Goal: Obtain resource: Download file/media

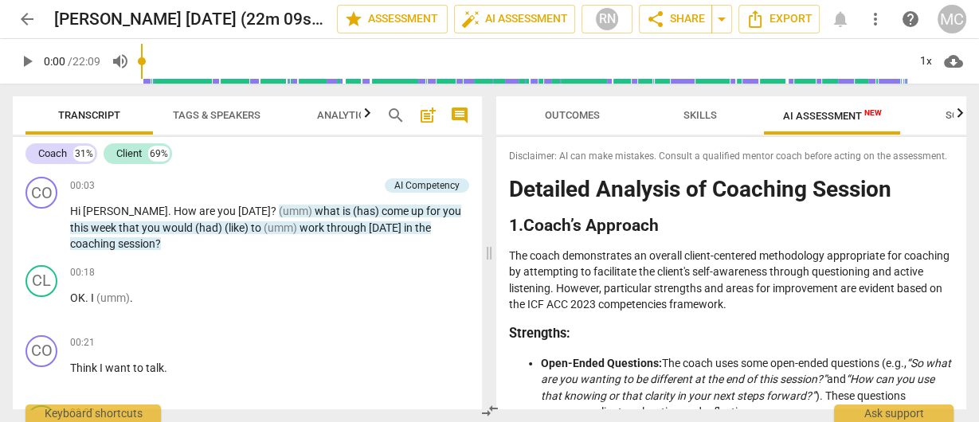
scroll to position [510, 0]
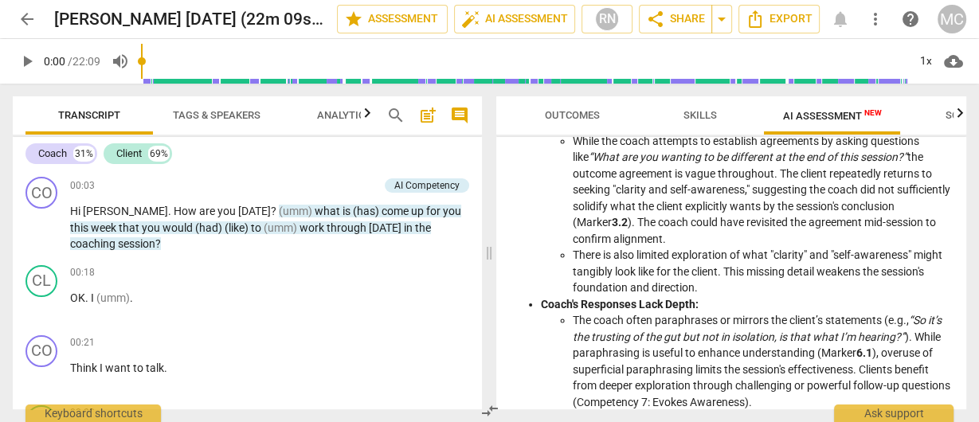
click at [29, 18] on span "arrow_back" at bounding box center [27, 19] width 19 height 19
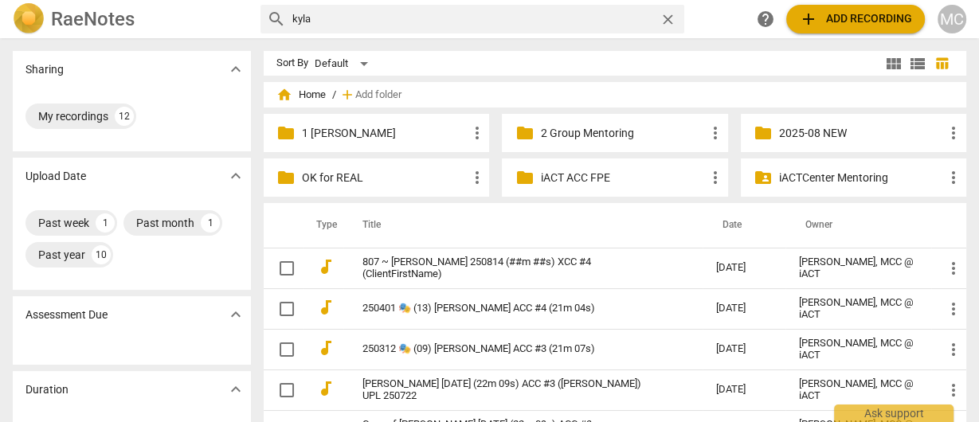
click at [91, 18] on h2 "RaeNotes" at bounding box center [93, 19] width 84 height 22
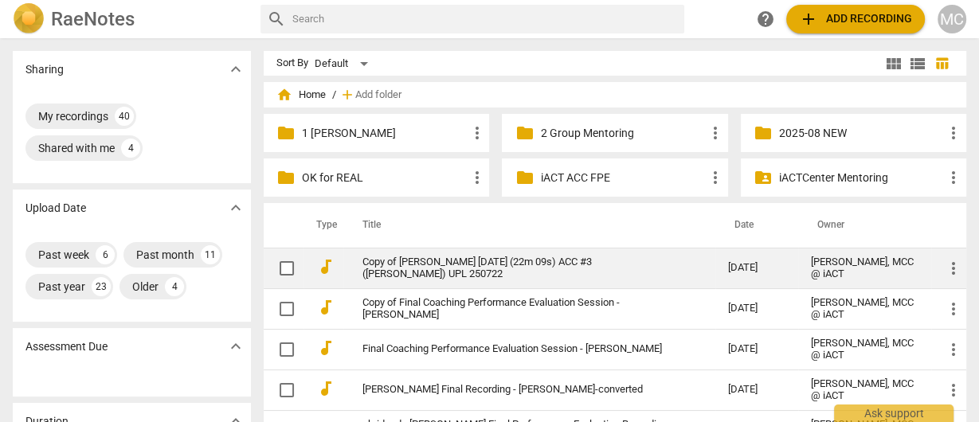
click at [484, 269] on link "Copy of [PERSON_NAME] [DATE] (22m 09s) ACC #3 ([PERSON_NAME]) UPL 250722" at bounding box center [515, 268] width 307 height 24
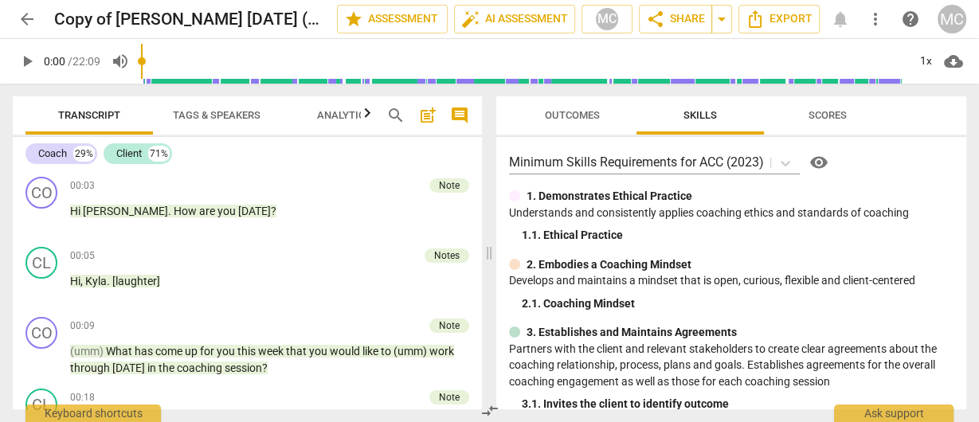
click at [524, 113] on span "Outcomes" at bounding box center [572, 116] width 127 height 22
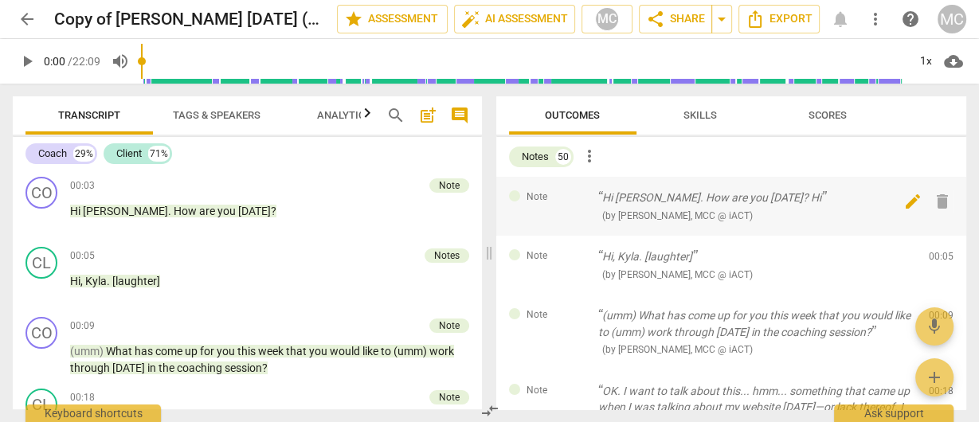
click at [938, 201] on span "delete" at bounding box center [942, 201] width 19 height 19
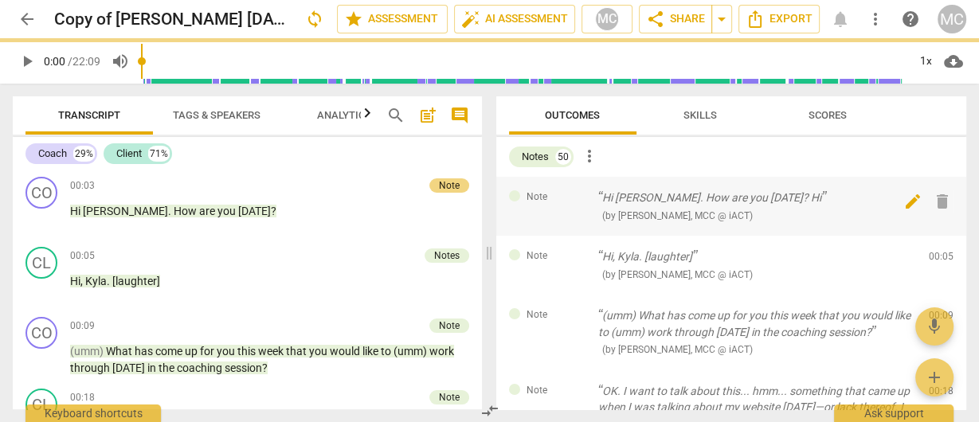
click at [938, 236] on div "Note Hi, Kyla. [laughter] ( by Matthew Cintron-Quinones, MCC @ iACT ) 00:05 edi…" at bounding box center [731, 265] width 471 height 59
click at [938, 251] on span "delete" at bounding box center [942, 260] width 19 height 19
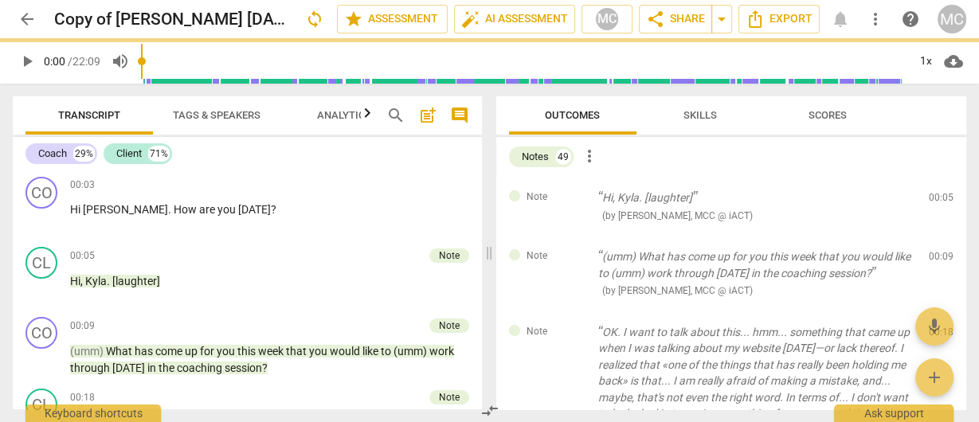
click at [938, 201] on span "delete" at bounding box center [942, 201] width 19 height 19
click at [938, 236] on div "Note (umm) What has come up for you this week that you would like to (umm) work…" at bounding box center [731, 274] width 471 height 76
click at [938, 251] on span "delete" at bounding box center [942, 260] width 19 height 19
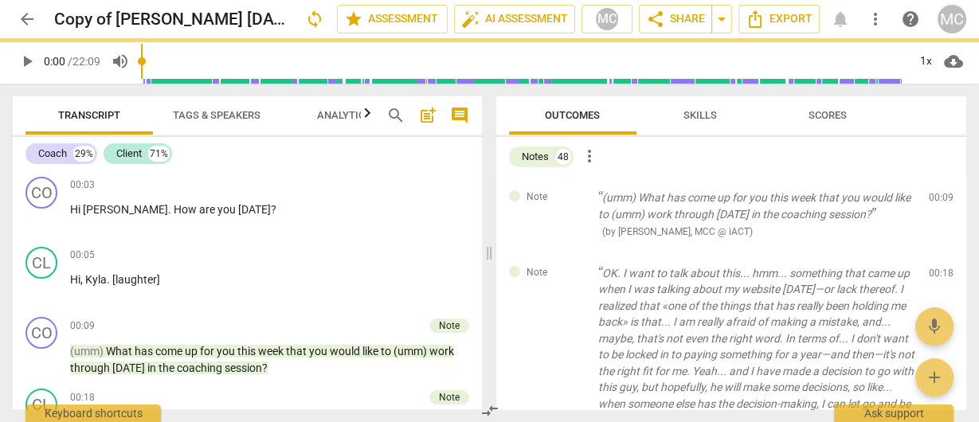
click at [938, 201] on span "delete" at bounding box center [942, 201] width 19 height 19
click at [938, 252] on div "Note OK. I want to talk about this... hmm... something that came up when I was …" at bounding box center [731, 404] width 471 height 304
click at [938, 267] on span "delete" at bounding box center [942, 276] width 19 height 19
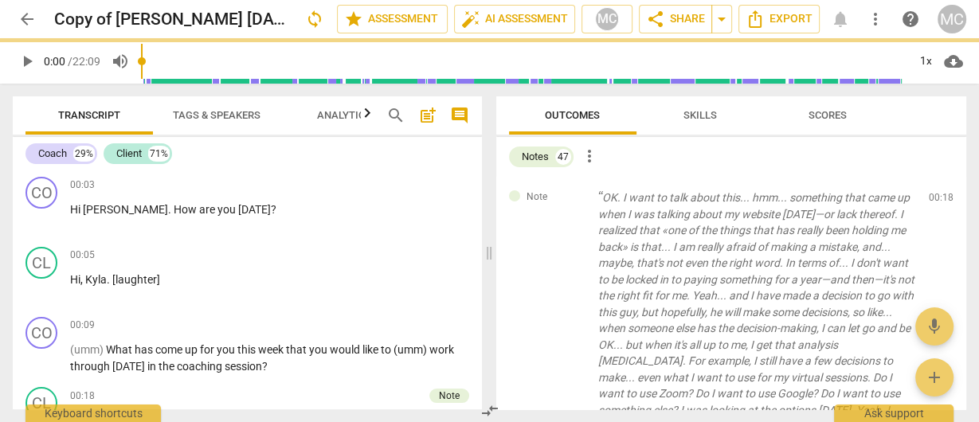
click at [938, 201] on span "delete" at bounding box center [942, 201] width 19 height 19
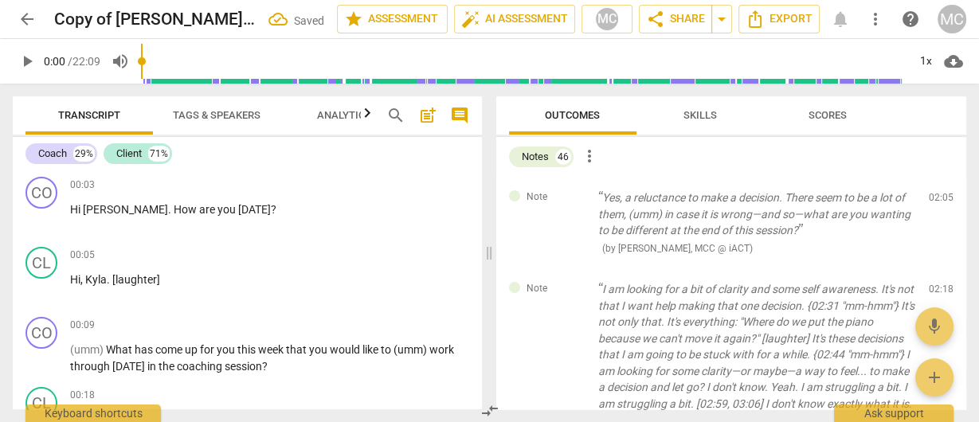
click at [938, 201] on span "delete" at bounding box center [942, 201] width 19 height 19
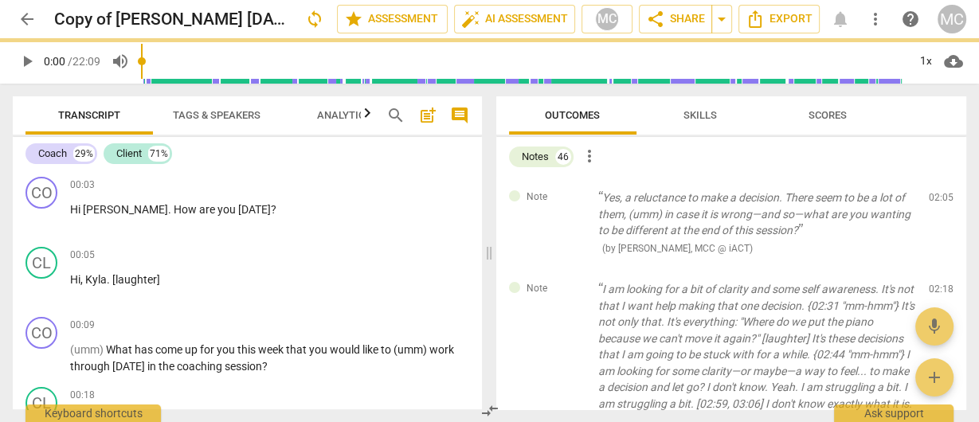
click at [938, 201] on span "delete" at bounding box center [942, 201] width 19 height 19
click at [938, 268] on div "Note I am looking for a bit of clarity and some self awareness. It's not that I…" at bounding box center [731, 363] width 471 height 190
click at [938, 284] on span "delete" at bounding box center [942, 293] width 19 height 19
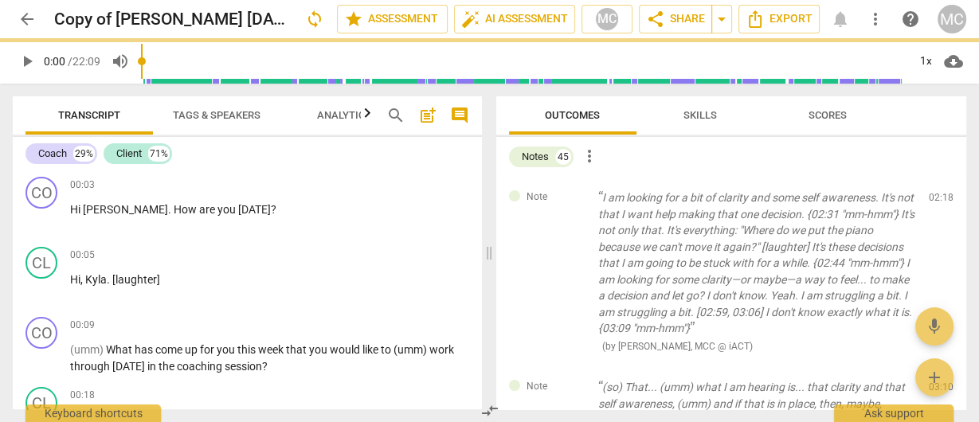
click at [938, 201] on span "delete" at bounding box center [942, 201] width 19 height 19
click at [938, 366] on div "Note (so) That... (umm) what I am hearing is... that clarity and that self awar…" at bounding box center [731, 420] width 471 height 108
click at [938, 382] on span "delete" at bounding box center [942, 391] width 19 height 19
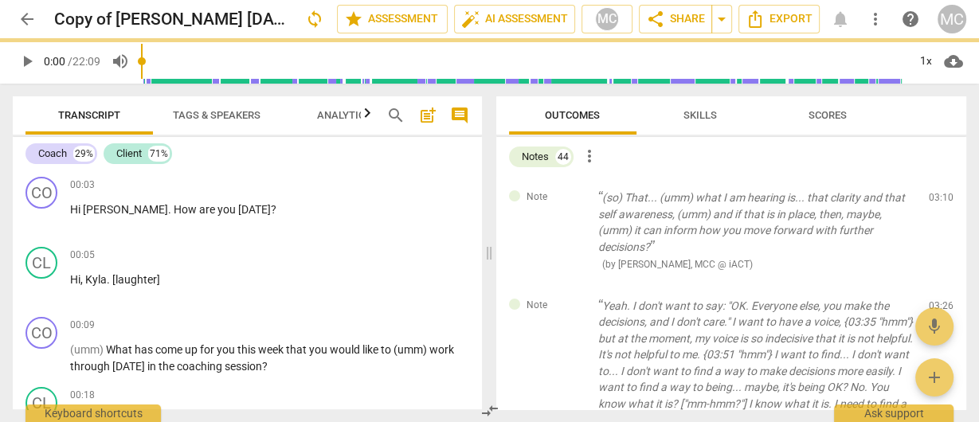
click at [938, 201] on span "delete" at bounding box center [942, 201] width 19 height 19
click at [938, 285] on div "Note Yeah. I don't want to say: "OK. Everyone else, you make the decisions, and…" at bounding box center [731, 380] width 471 height 190
click at [938, 299] on span "delete" at bounding box center [942, 308] width 19 height 19
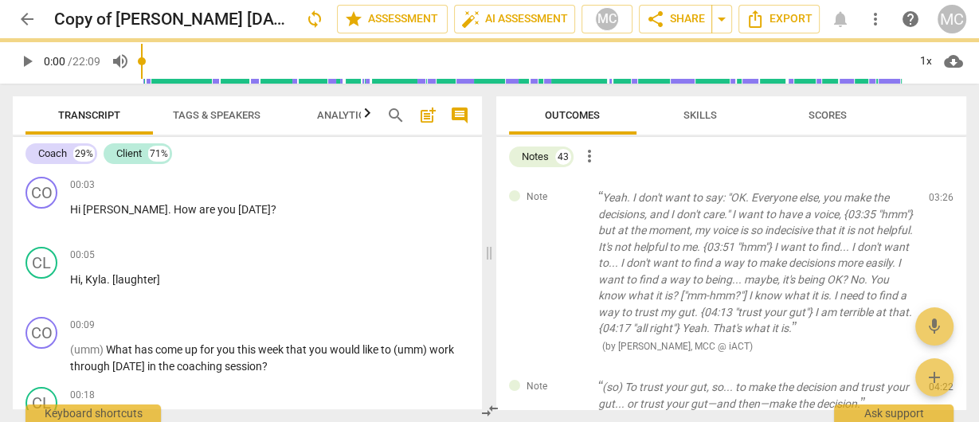
click at [938, 201] on span "delete" at bounding box center [942, 201] width 19 height 19
click at [938, 366] on div "Note (so) To trust your gut, so... to make the decision and trust your gut... o…" at bounding box center [731, 404] width 471 height 76
click at [938, 382] on span "delete" at bounding box center [942, 391] width 19 height 19
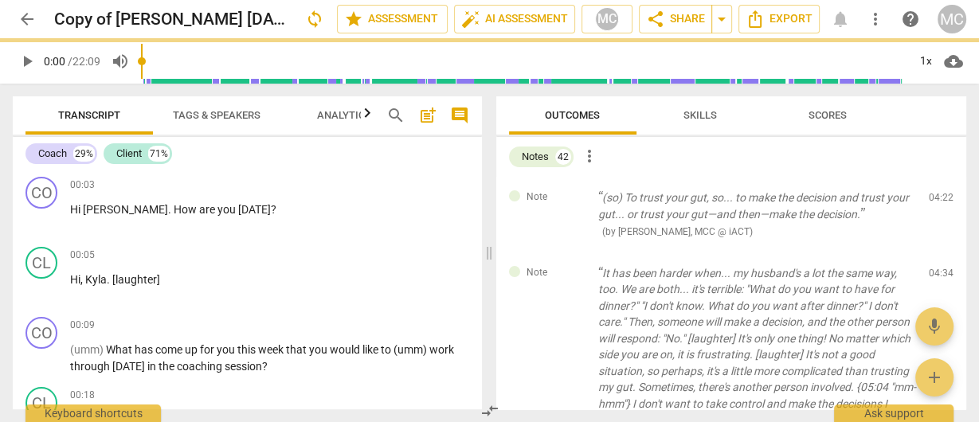
click at [938, 201] on span "delete" at bounding box center [942, 201] width 19 height 19
click at [938, 252] on div "Note It has been harder when... my husband's a lot the same way, too. We are bo…" at bounding box center [731, 371] width 471 height 239
click at [938, 267] on span "delete" at bounding box center [942, 276] width 19 height 19
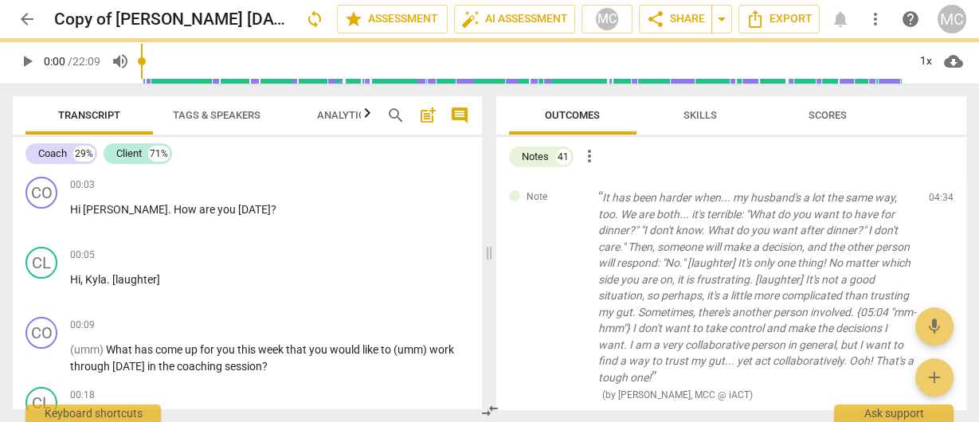
click at [938, 201] on span "delete" at bounding box center [942, 201] width 19 height 19
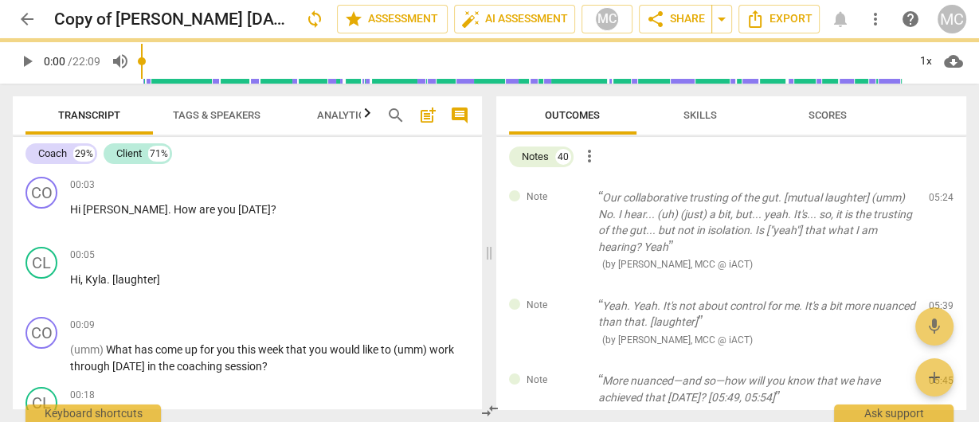
click at [938, 201] on span "delete" at bounding box center [942, 201] width 19 height 19
click at [938, 285] on div "Note Yeah. Yeah. It's not about control for me. It's a bit more nuanced than th…" at bounding box center [731, 323] width 471 height 76
click at [938, 299] on span "delete" at bounding box center [942, 308] width 19 height 19
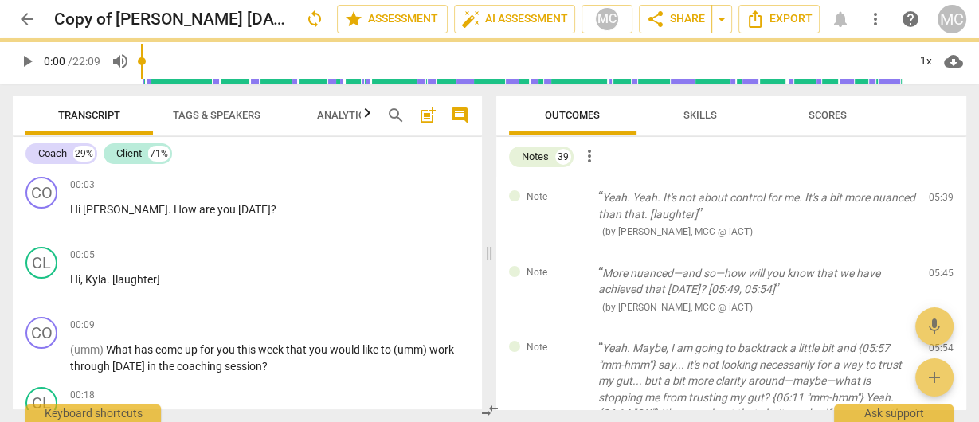
click at [938, 201] on span "delete" at bounding box center [942, 201] width 19 height 19
click at [938, 252] on div "Note More nuanced—and so—how will you know that we have achieved that today? [0…" at bounding box center [731, 290] width 471 height 76
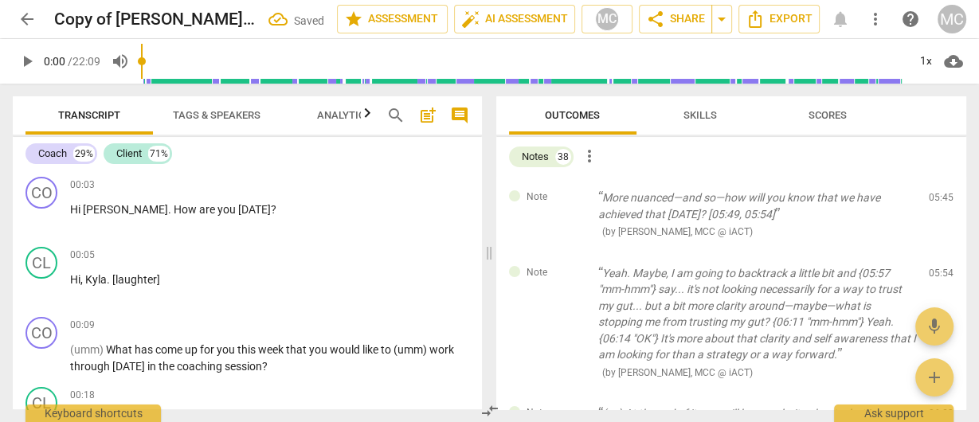
click at [938, 201] on span "delete" at bounding box center [942, 201] width 19 height 19
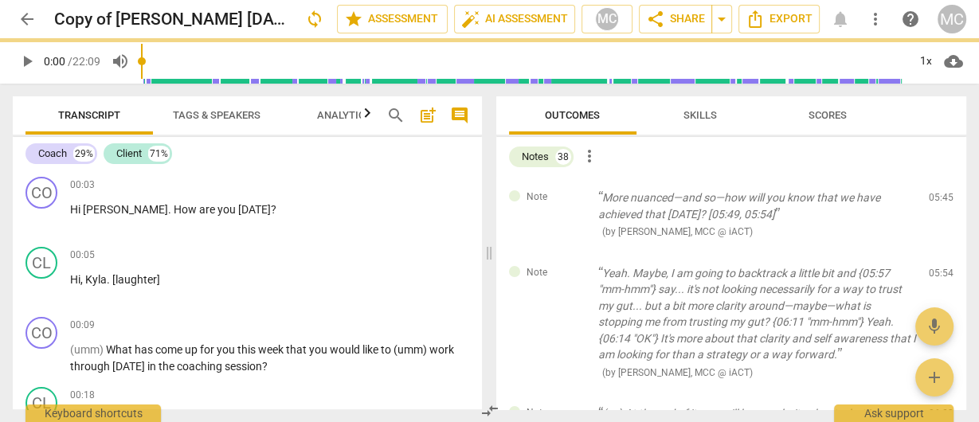
click at [938, 201] on span "delete" at bounding box center [942, 201] width 19 height 19
click at [938, 252] on div "Note Yeah. Maybe, I am going to backtrack a little bit and {05:57 "mm-hmm"} say…" at bounding box center [731, 322] width 471 height 141
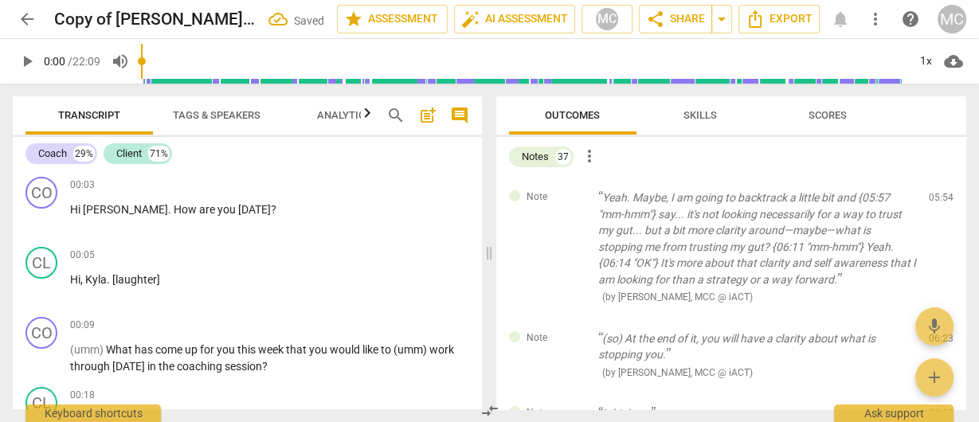
click at [938, 201] on span "delete" at bounding box center [942, 201] width 19 height 19
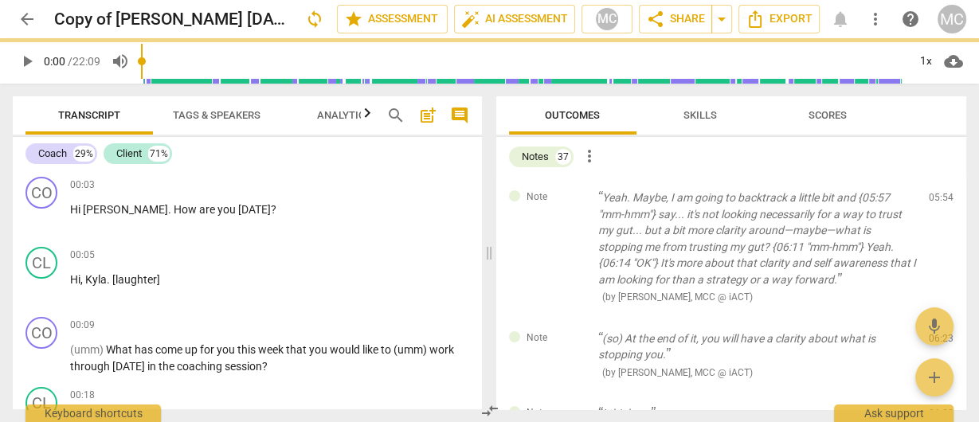
click at [938, 201] on span "delete" at bounding box center [942, 201] width 19 height 19
click at [938, 318] on div "Note (so) At the end of it, you will have a clarity about what is stopping you.…" at bounding box center [731, 356] width 471 height 76
click at [938, 332] on span "delete" at bounding box center [942, 341] width 19 height 19
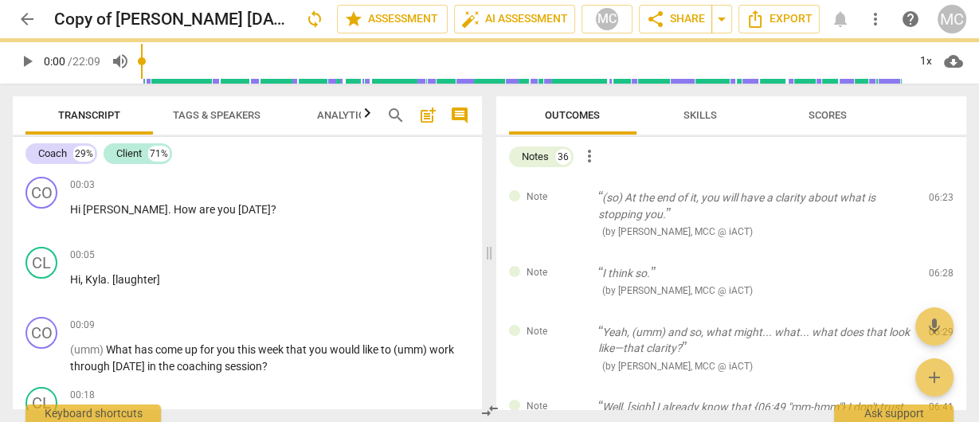
click at [938, 201] on span "delete" at bounding box center [942, 201] width 19 height 19
click at [938, 252] on div "Note I think so. ( by Matthew Cintron-Quinones, MCC @ iACT ) 06:28 edit delete" at bounding box center [731, 281] width 471 height 59
click at [938, 267] on span "delete" at bounding box center [942, 276] width 19 height 19
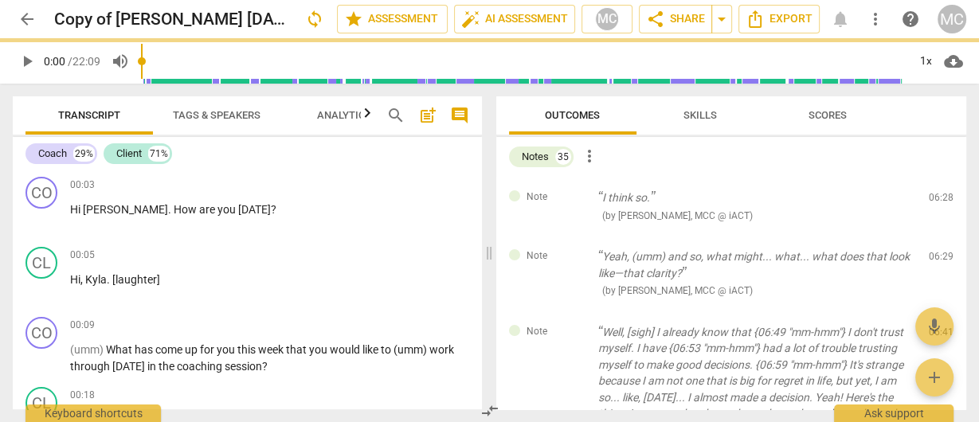
click at [938, 201] on span "delete" at bounding box center [942, 201] width 19 height 19
click at [938, 236] on div "Note Yeah, (umm) and so, what might... what... what does that look like—that cl…" at bounding box center [731, 274] width 471 height 76
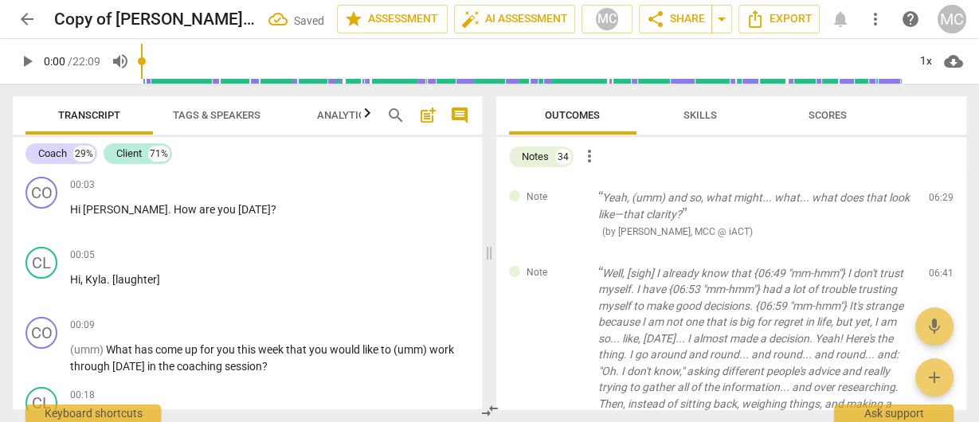
click at [938, 201] on span "delete" at bounding box center [942, 201] width 19 height 19
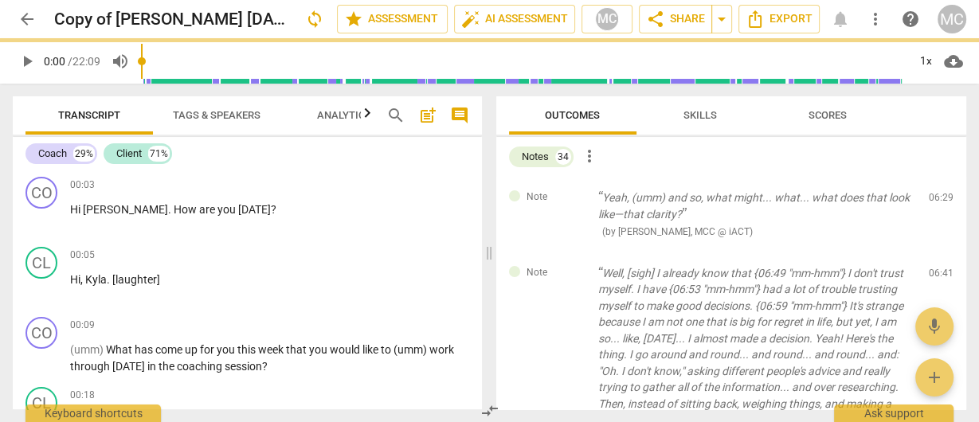
click at [938, 252] on div "Note Well, [sigh] I already know that {06:49 "mm-hmm"} I don't trust myself. I …" at bounding box center [731, 371] width 471 height 239
click at [938, 267] on span "delete" at bounding box center [942, 276] width 19 height 19
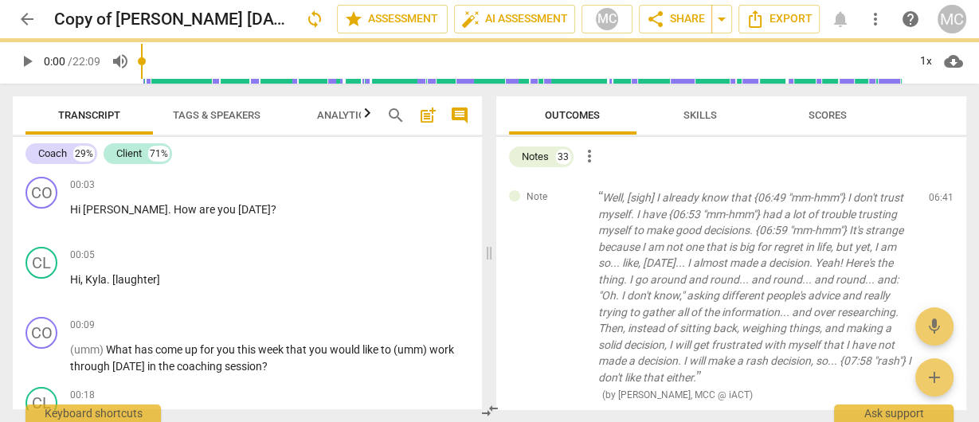
click at [938, 201] on span "delete" at bounding box center [942, 201] width 19 height 19
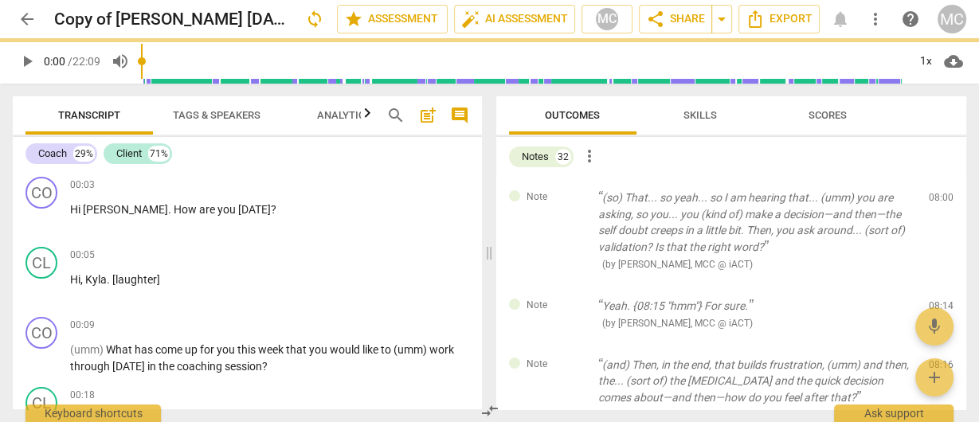
click at [938, 201] on span "delete" at bounding box center [942, 201] width 19 height 19
click at [938, 285] on div "Note Yeah. {08:15 "hmm"} For sure. ( by Matthew Cintron-Quinones, MCC @ iACT ) …" at bounding box center [731, 314] width 471 height 59
click at [938, 299] on span "delete" at bounding box center [942, 308] width 19 height 19
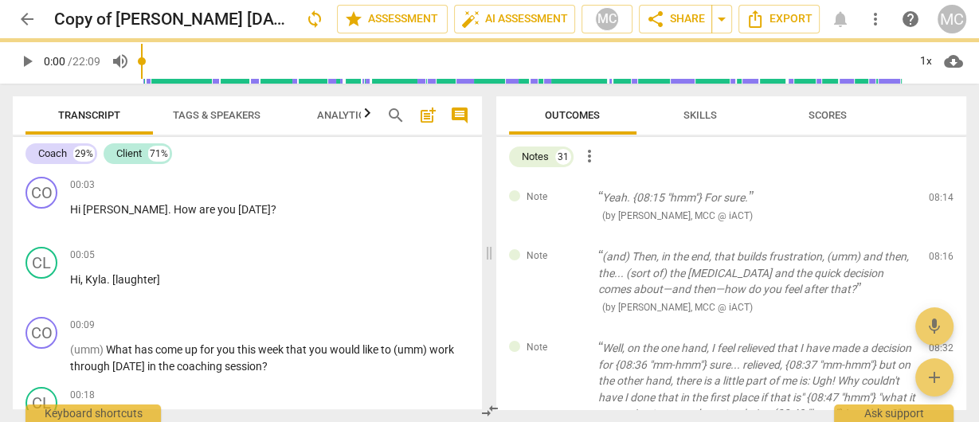
click at [938, 201] on span "delete" at bounding box center [942, 201] width 19 height 19
click at [938, 236] on div "Note (and) Then, in the end, that builds frustration, (umm) and then, the... (s…" at bounding box center [731, 282] width 471 height 92
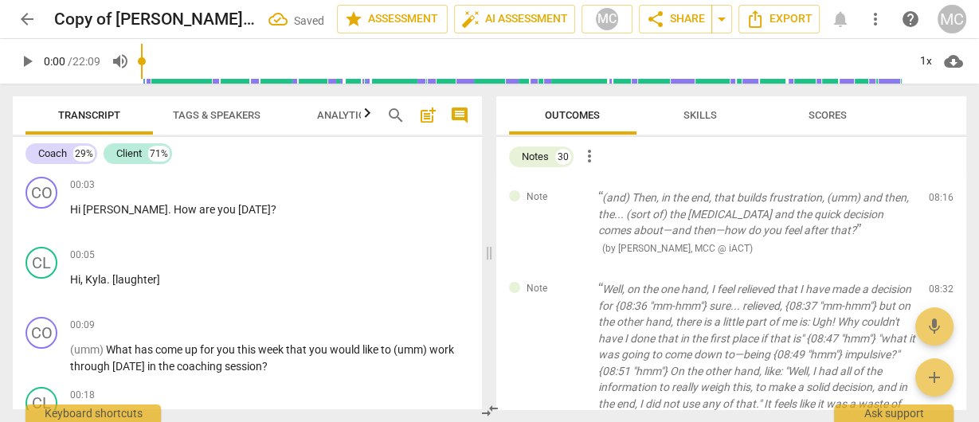
click at [938, 201] on span "delete" at bounding box center [942, 201] width 19 height 19
click at [938, 268] on div "Note Well, on the one hand, I feel relieved that I have made a decision for {08…" at bounding box center [731, 371] width 471 height 206
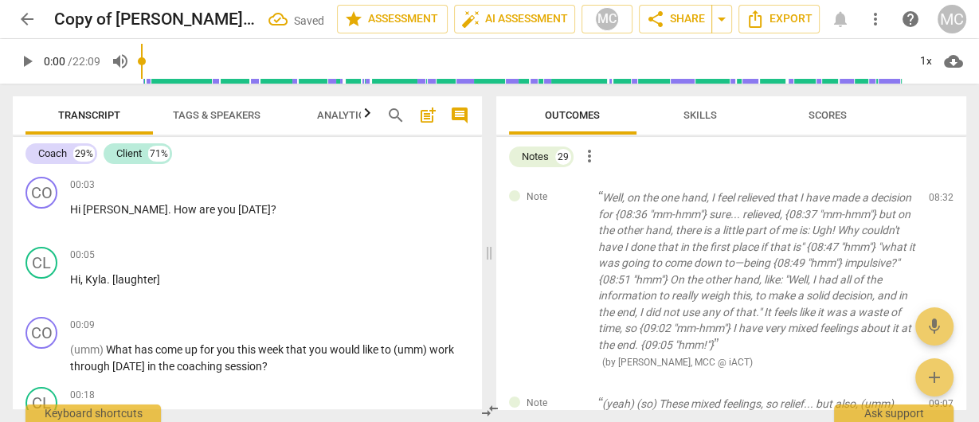
click at [938, 201] on span "delete" at bounding box center [942, 201] width 19 height 19
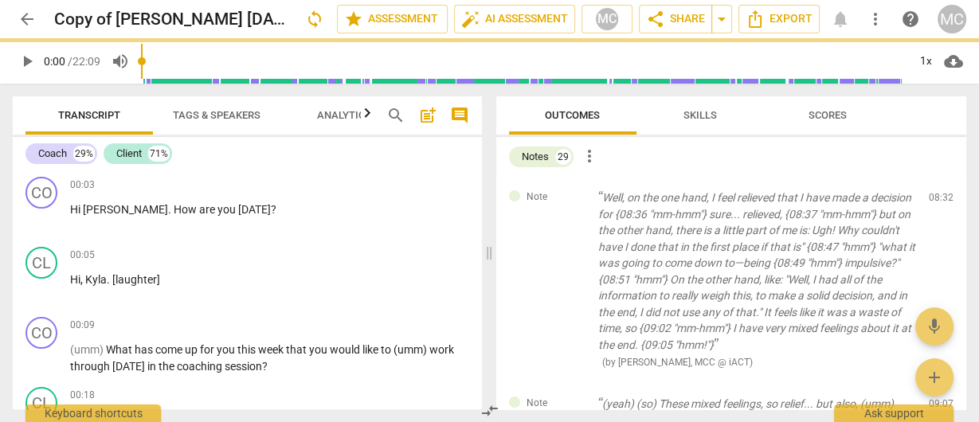
click at [938, 201] on span "delete" at bounding box center [942, 201] width 19 height 19
click at [938, 397] on span "delete" at bounding box center [942, 406] width 19 height 19
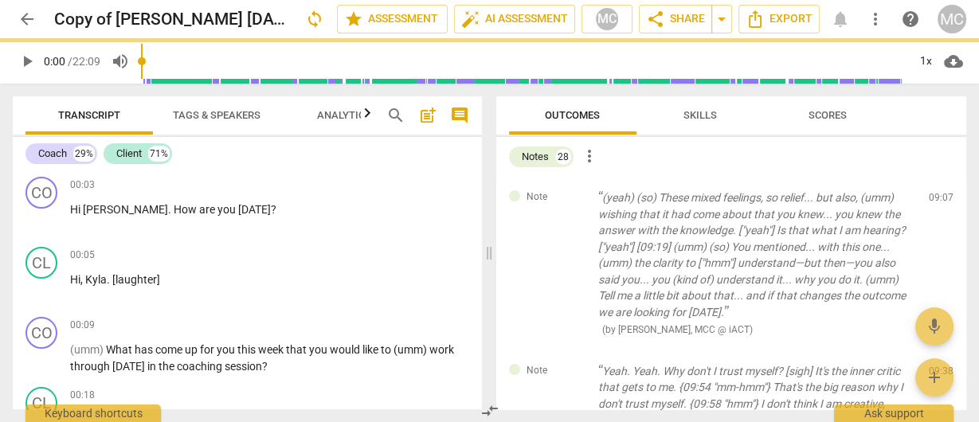
click at [938, 201] on span "delete" at bounding box center [942, 201] width 19 height 19
click at [938, 365] on span "delete" at bounding box center [942, 374] width 19 height 19
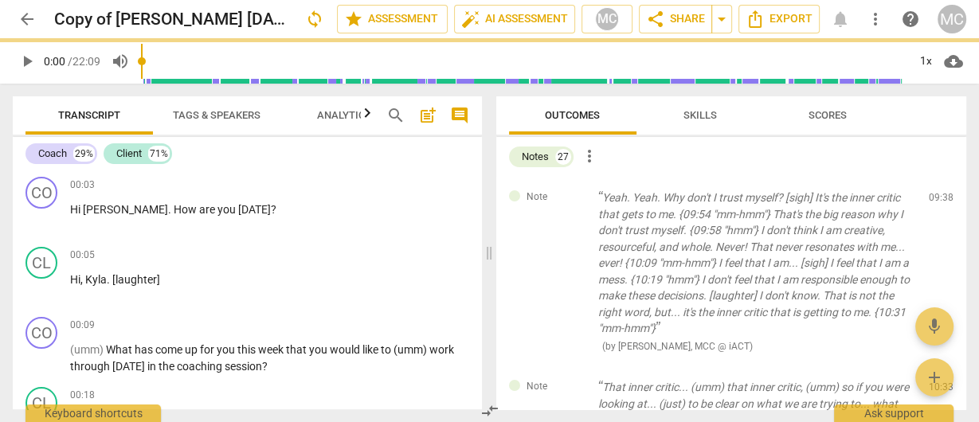
click at [938, 201] on span "delete" at bounding box center [942, 201] width 19 height 19
click at [938, 382] on span "delete" at bounding box center [942, 391] width 19 height 19
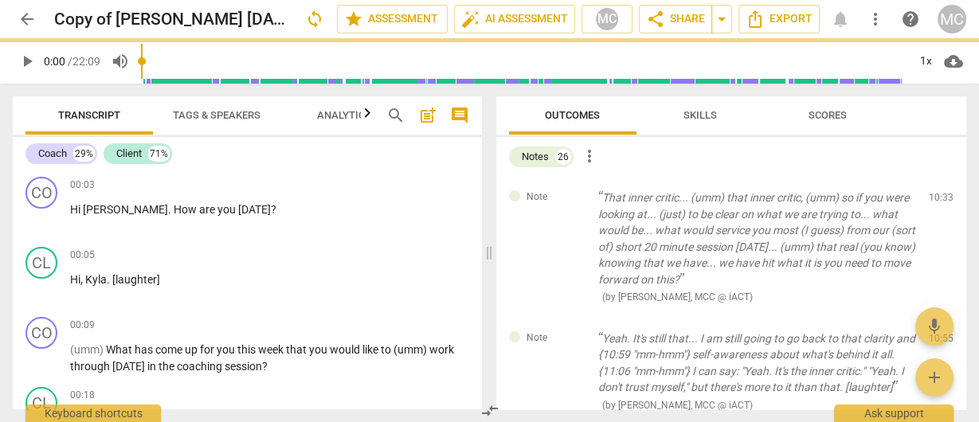
click at [938, 201] on span "delete" at bounding box center [942, 201] width 19 height 19
click at [938, 318] on div "Note Yeah. It's still that... I am still going to go back to that clarity and {…" at bounding box center [731, 372] width 471 height 108
click at [938, 332] on span "delete" at bounding box center [942, 341] width 19 height 19
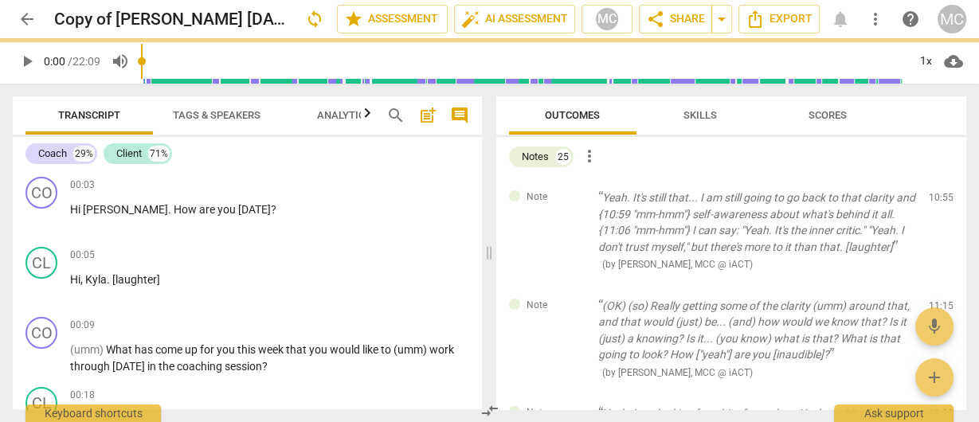
click at [938, 201] on span "delete" at bounding box center [942, 201] width 19 height 19
click at [938, 285] on div "Note (OK) (so) Really getting some of the clarity (umm) around that, and that w…" at bounding box center [731, 339] width 471 height 108
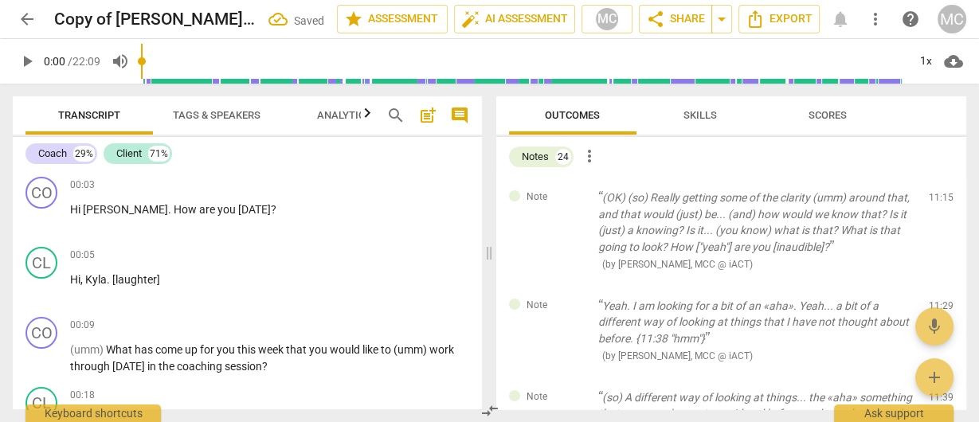
click at [938, 201] on span "delete" at bounding box center [942, 201] width 19 height 19
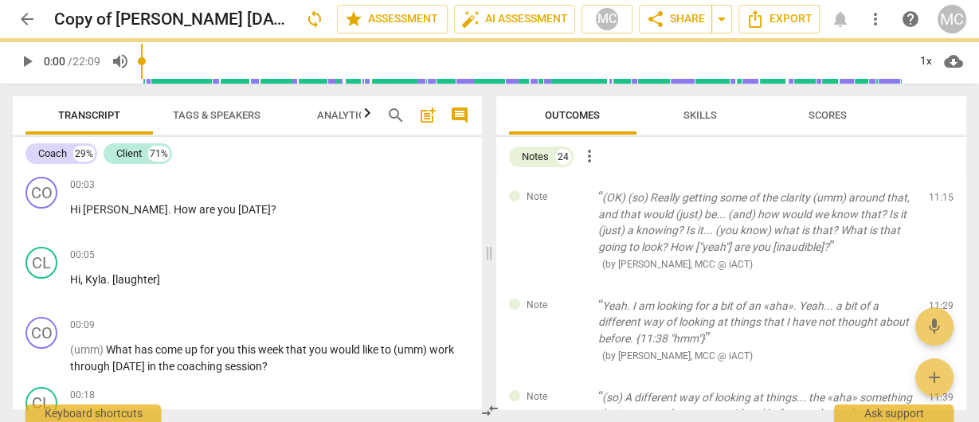
click at [938, 201] on span "delete" at bounding box center [942, 201] width 19 height 19
click at [938, 285] on div "Note Yeah. I am looking for a bit of an «aha». Yeah... a bit of a different way…" at bounding box center [731, 331] width 471 height 92
click at [938, 299] on span "delete" at bounding box center [942, 308] width 19 height 19
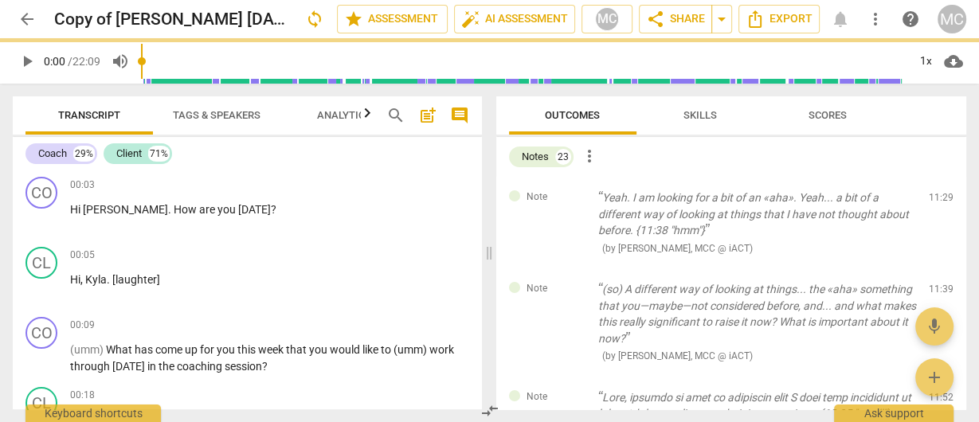
click at [938, 201] on span "delete" at bounding box center [942, 201] width 19 height 19
click at [938, 268] on div "Note (so) A different way of looking at things... the «aha» something that you—…" at bounding box center [731, 322] width 471 height 108
click at [938, 284] on span "delete" at bounding box center [942, 293] width 19 height 19
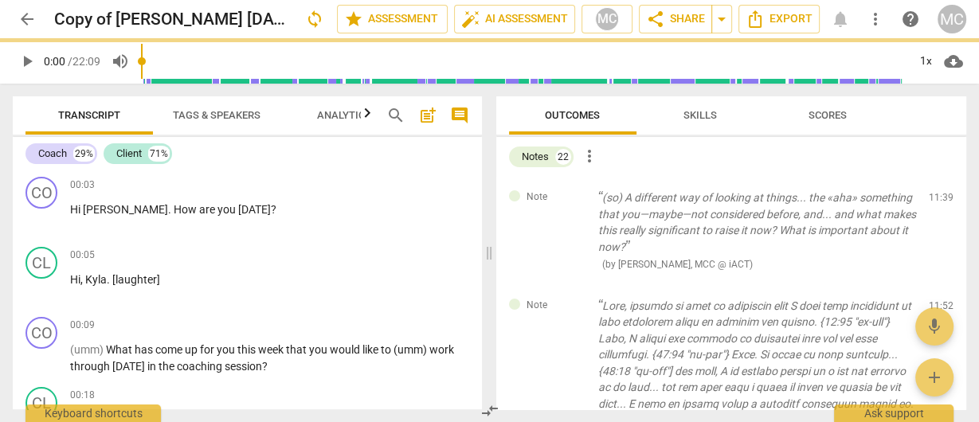
click at [938, 201] on span "delete" at bounding box center [942, 201] width 19 height 19
click at [938, 299] on span "delete" at bounding box center [942, 308] width 19 height 19
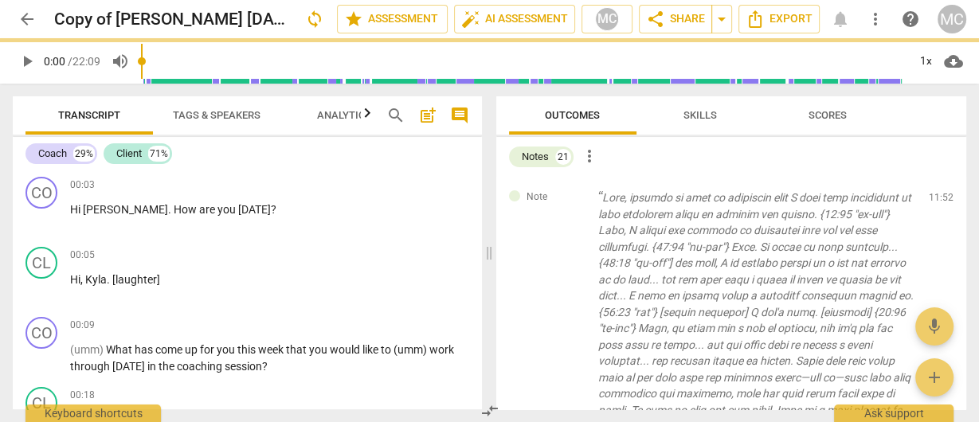
click at [938, 201] on span "delete" at bounding box center [942, 201] width 19 height 19
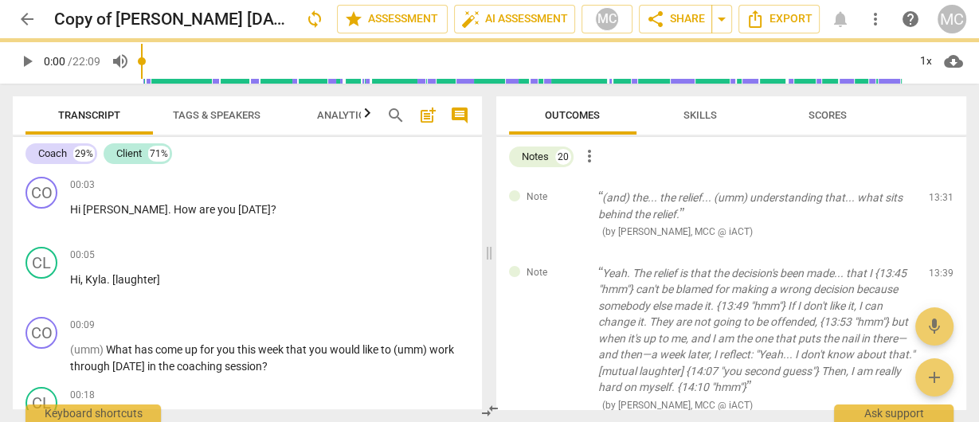
click at [938, 201] on span "delete" at bounding box center [942, 201] width 19 height 19
click at [938, 252] on div "Note Yeah. The relief is that the decision's been made... that I {13:45 "hmm"} …" at bounding box center [731, 339] width 471 height 174
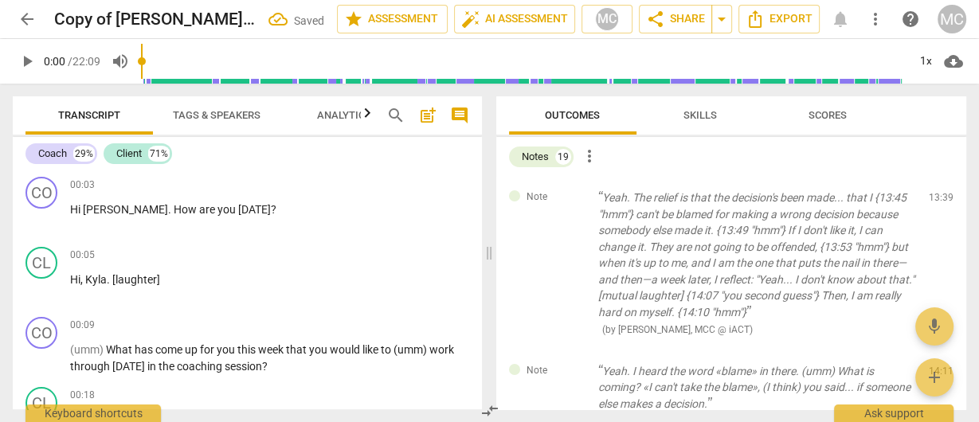
click at [938, 201] on span "delete" at bounding box center [942, 201] width 19 height 19
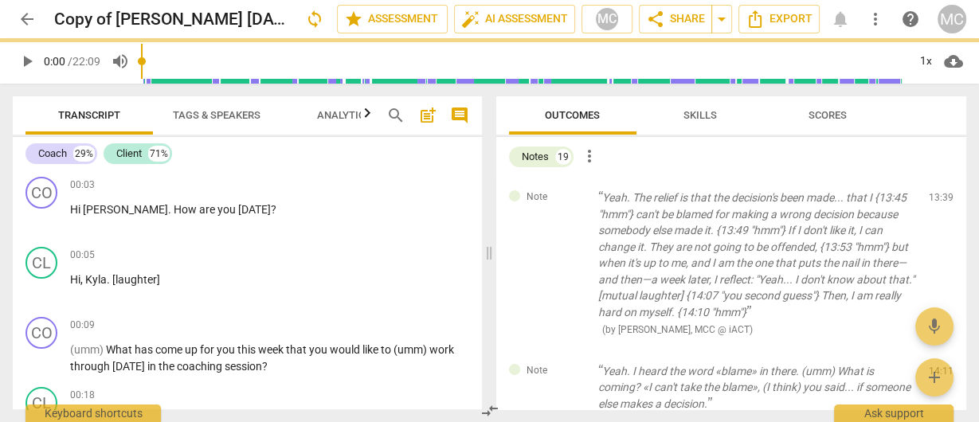
click at [938, 201] on span "delete" at bounding box center [942, 201] width 19 height 19
click at [938, 350] on div "Note Yeah. I heard the word «blame» in there. (umm) What is coming? «I can't ta…" at bounding box center [731, 396] width 471 height 92
click at [938, 365] on span "delete" at bounding box center [942, 374] width 19 height 19
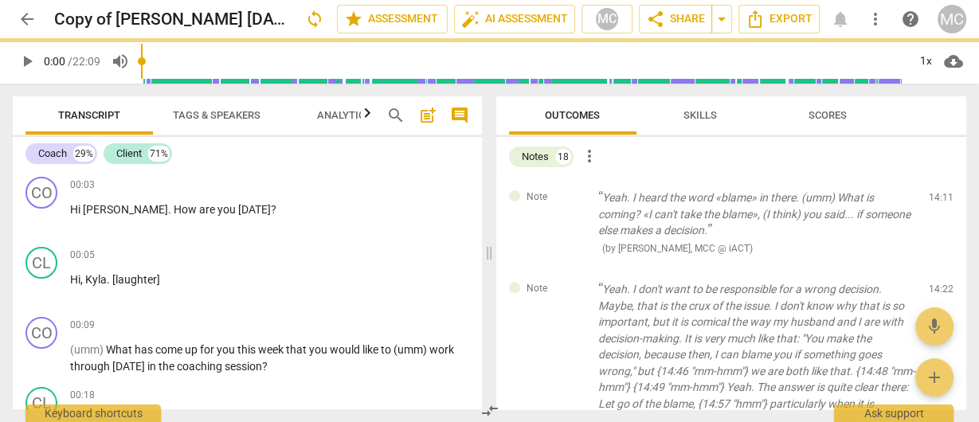
click at [938, 201] on span "delete" at bounding box center [942, 201] width 19 height 19
click at [938, 268] on div "Note Yeah. I don't want to be responsible for a wrong decision. Maybe, that is …" at bounding box center [731, 387] width 471 height 239
click at [938, 284] on span "delete" at bounding box center [942, 293] width 19 height 19
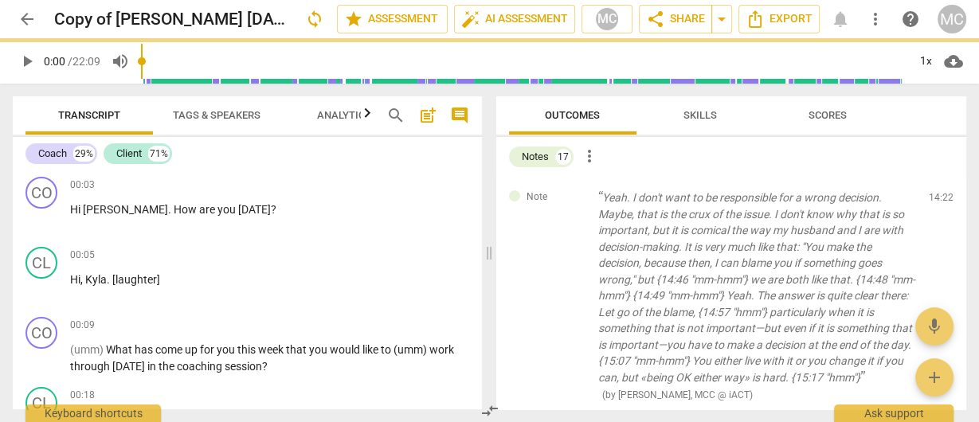
click at [938, 201] on span "delete" at bounding box center [942, 201] width 19 height 19
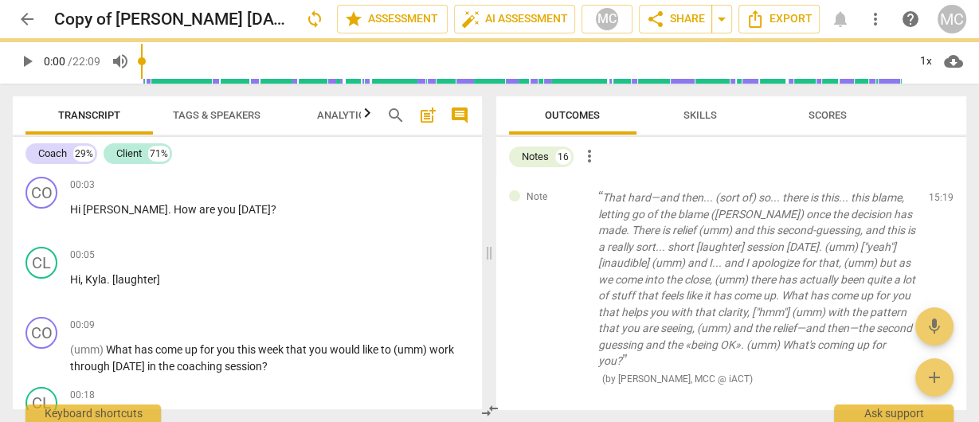
click at [938, 201] on span "delete" at bounding box center [942, 201] width 19 height 19
click at [938, 414] on span "delete" at bounding box center [942, 423] width 19 height 19
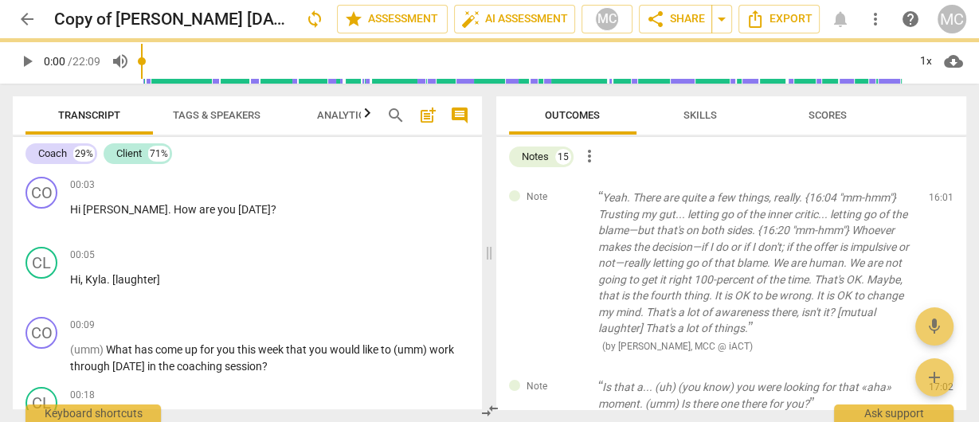
click at [938, 201] on span "delete" at bounding box center [942, 201] width 19 height 19
click at [938, 366] on div "Note Is that a... (uh) (you know) you were looking for that «aha» moment. (umm)…" at bounding box center [731, 404] width 471 height 76
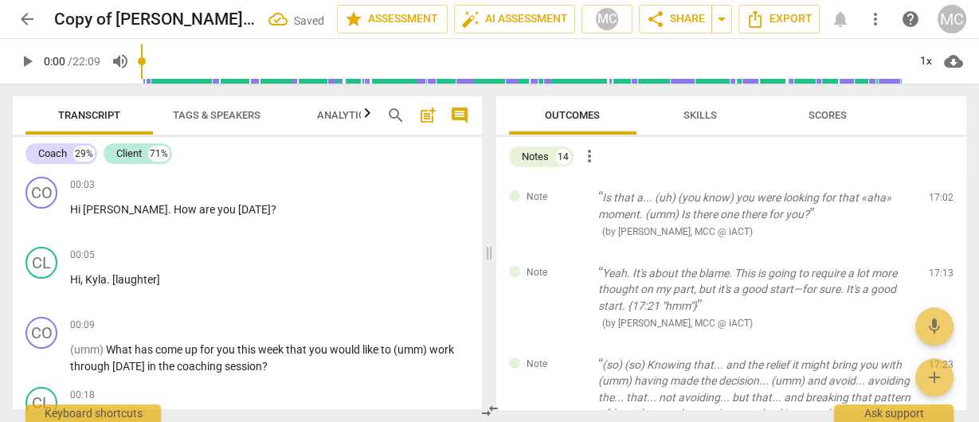
click at [938, 201] on span "delete" at bounding box center [942, 201] width 19 height 19
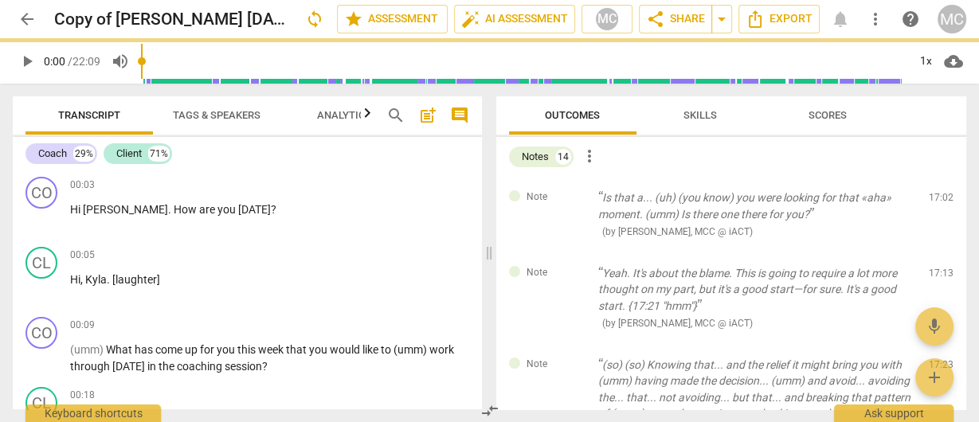
click at [938, 201] on span "delete" at bounding box center [942, 201] width 19 height 19
click at [938, 252] on div "Note Yeah. It's about the blame. This is going to require a lot more thought on…" at bounding box center [731, 298] width 471 height 92
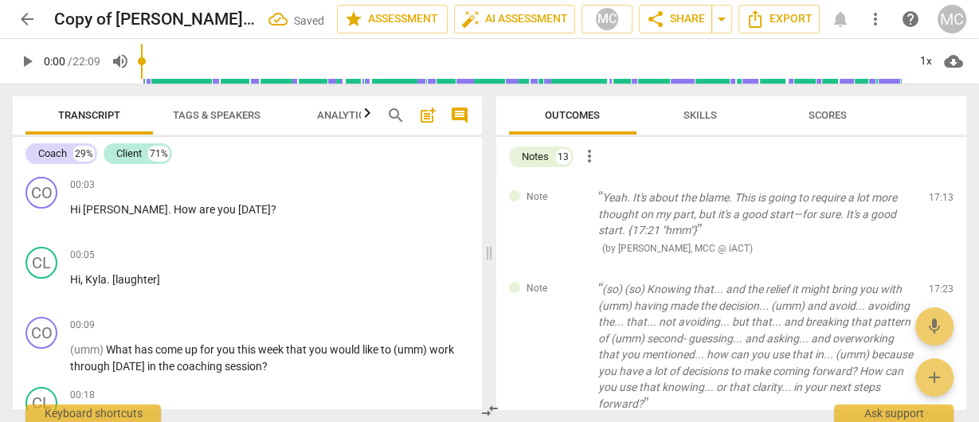
click at [938, 201] on span "delete" at bounding box center [942, 201] width 19 height 19
click at [938, 268] on div "Note (so) (so) Knowing that... and the relief it might bring you with (umm) hav…" at bounding box center [731, 355] width 471 height 174
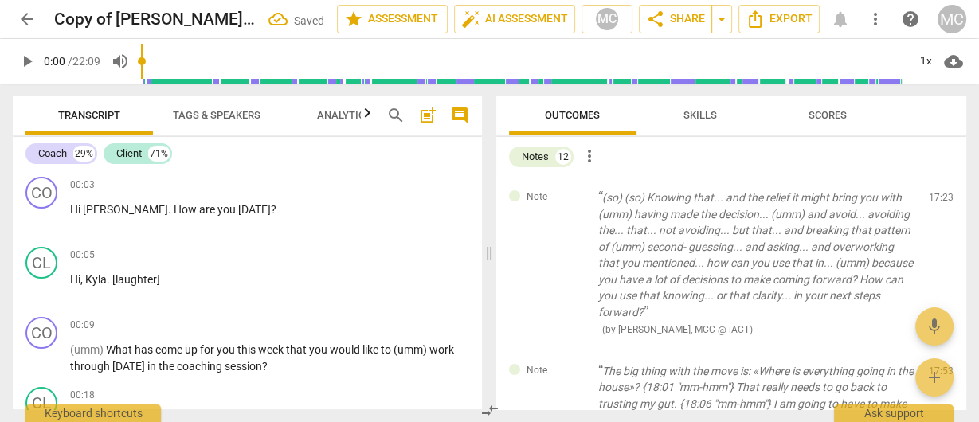
click at [938, 201] on span "delete" at bounding box center [942, 201] width 19 height 19
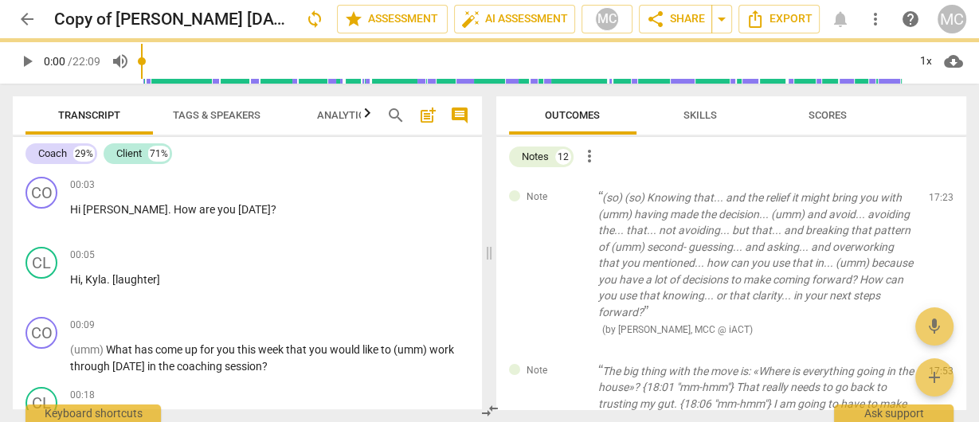
click at [938, 201] on span "delete" at bounding box center [942, 201] width 19 height 19
click at [938, 365] on span "delete" at bounding box center [942, 374] width 19 height 19
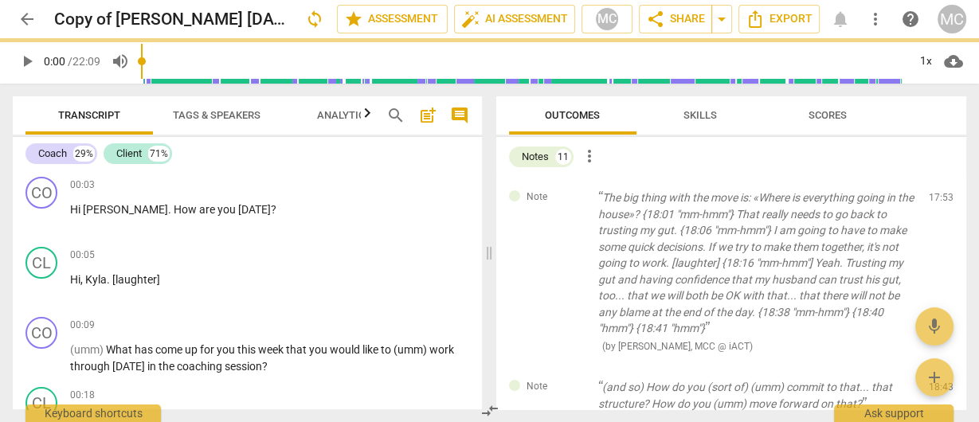
click at [938, 201] on span "delete" at bounding box center [942, 201] width 19 height 19
click at [938, 366] on div "Note (and so) How do you (sort of) (umm) commit to that... that structure? How …" at bounding box center [731, 404] width 471 height 76
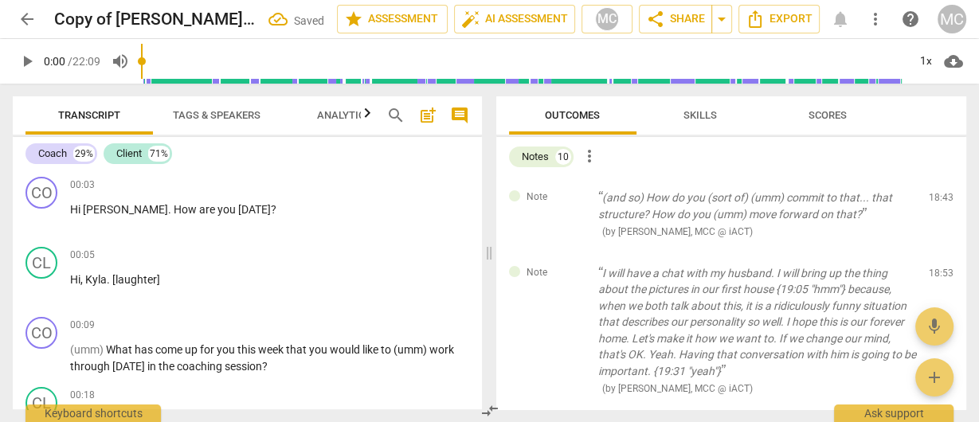
click at [938, 201] on span "delete" at bounding box center [942, 201] width 19 height 19
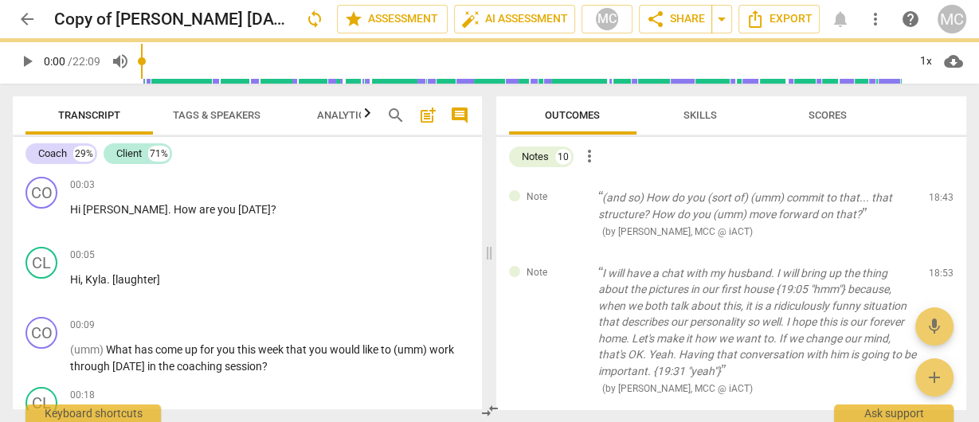
click at [938, 201] on span "delete" at bounding box center [942, 201] width 19 height 19
click at [938, 252] on div "Note I will have a chat with my husband. I will bring up the thing about the pi…" at bounding box center [731, 330] width 471 height 157
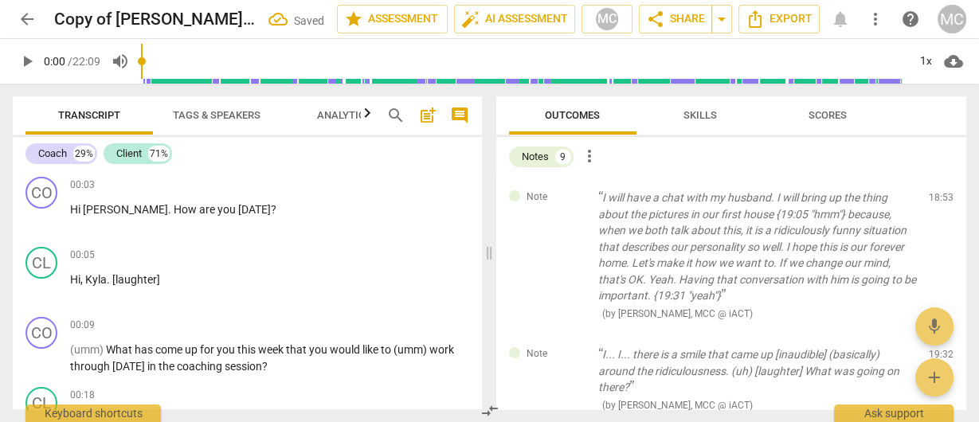
click at [938, 201] on span "delete" at bounding box center [942, 201] width 19 height 19
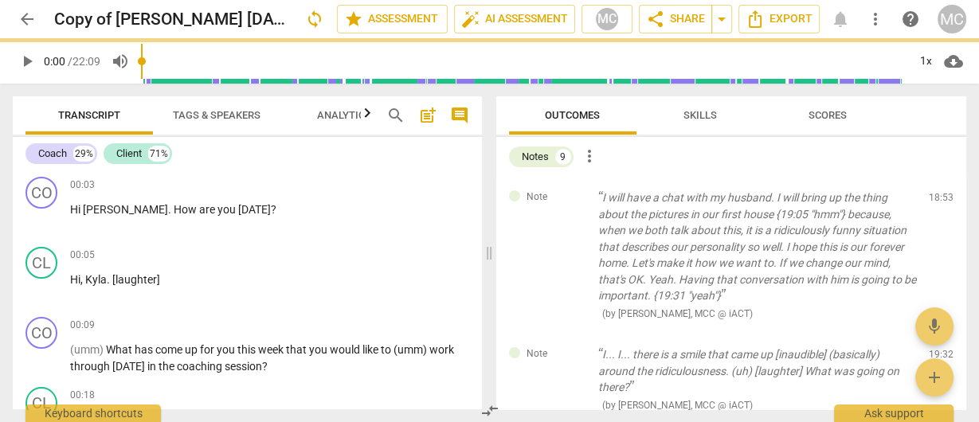
click at [938, 334] on div "Note I... I... there is a smile that came up [inaudible] (basically) around the…" at bounding box center [731, 380] width 471 height 92
click at [938, 349] on span "delete" at bounding box center [942, 358] width 19 height 19
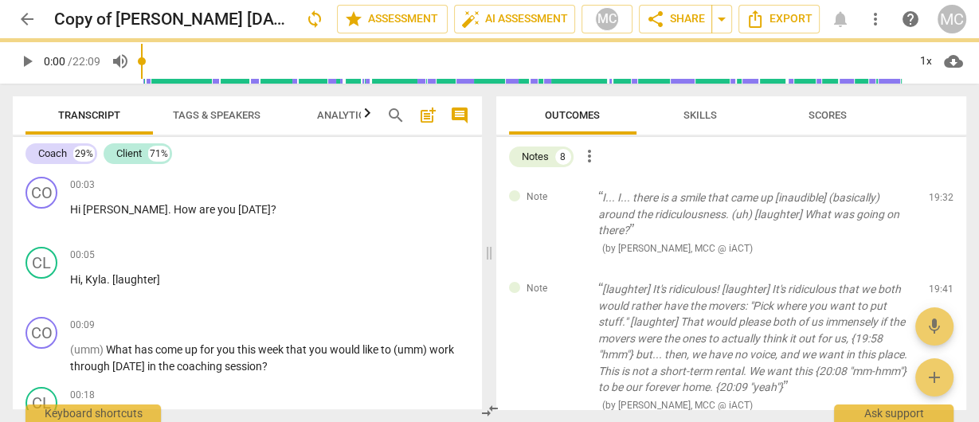
click at [938, 201] on span "delete" at bounding box center [942, 201] width 19 height 19
click at [938, 268] on div "Note [laughter] It's ridiculous! [laughter] It's ridiculous that we both would …" at bounding box center [731, 346] width 471 height 157
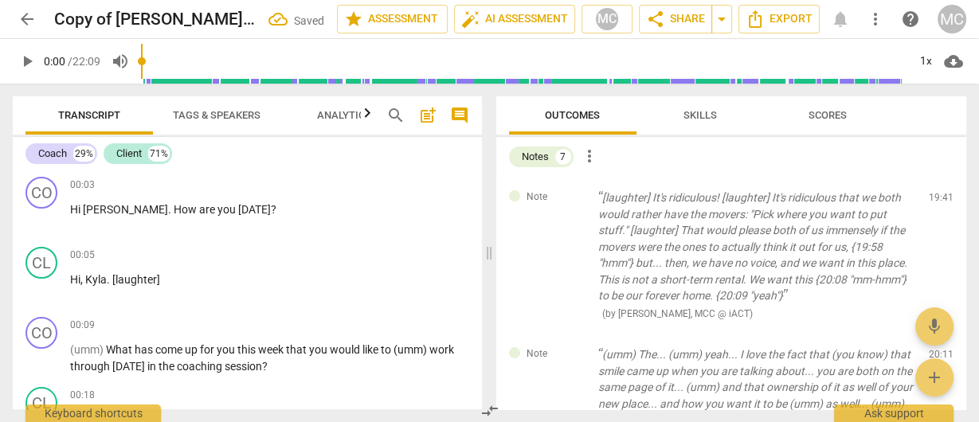
click at [938, 201] on span "delete" at bounding box center [942, 201] width 19 height 19
click at [938, 334] on div "Note (umm) The... (umm) yeah... I love the fact that (you know) that smile came…" at bounding box center [731, 412] width 471 height 157
click at [938, 201] on span "delete" at bounding box center [942, 201] width 19 height 19
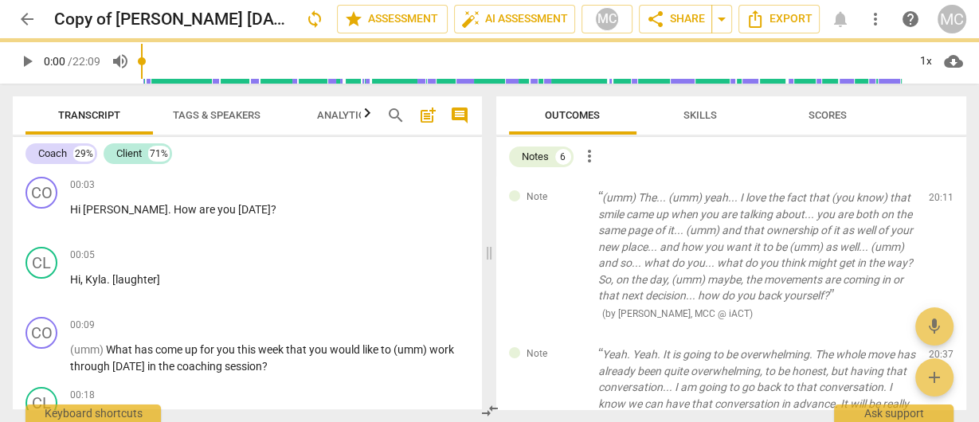
click at [938, 201] on span "delete" at bounding box center [942, 201] width 19 height 19
click at [938, 334] on div "Note Yeah. Yeah. It is going to be overwhelming. The whole move has already bee…" at bounding box center [731, 396] width 471 height 124
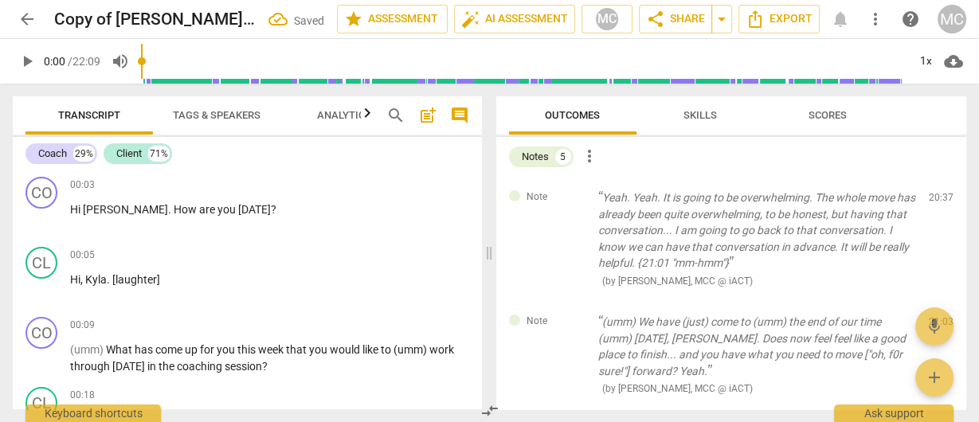
click at [938, 201] on span "delete" at bounding box center [942, 201] width 19 height 19
click at [938, 301] on div "Note (umm) We have (just) come to (umm) the end of our time (umm) today, Susan.…" at bounding box center [731, 355] width 471 height 108
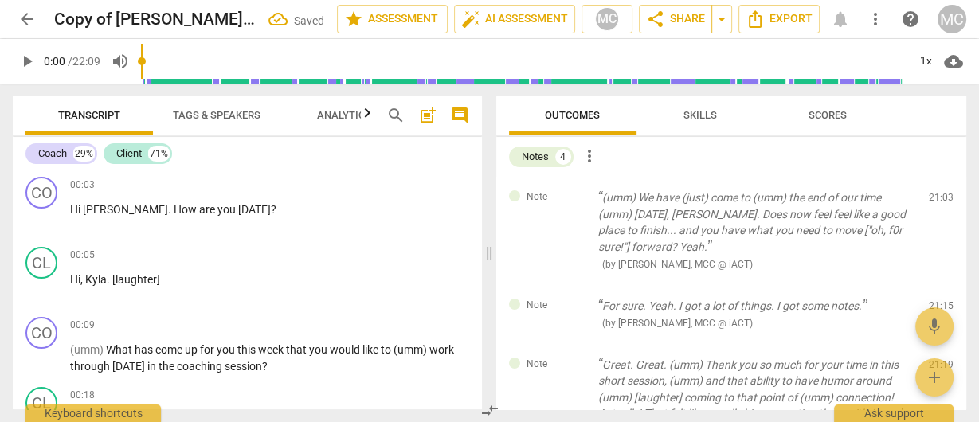
click at [938, 201] on span "delete" at bounding box center [942, 201] width 19 height 19
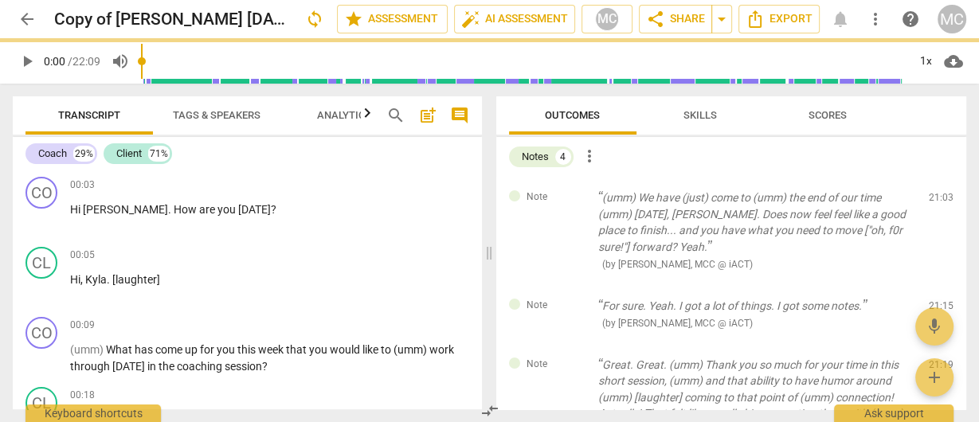
click at [938, 201] on span "delete" at bounding box center [942, 201] width 19 height 19
click at [938, 285] on div "Note For sure. Yeah. I got a lot of things. I got some notes. ( by Matthew Cint…" at bounding box center [731, 314] width 471 height 59
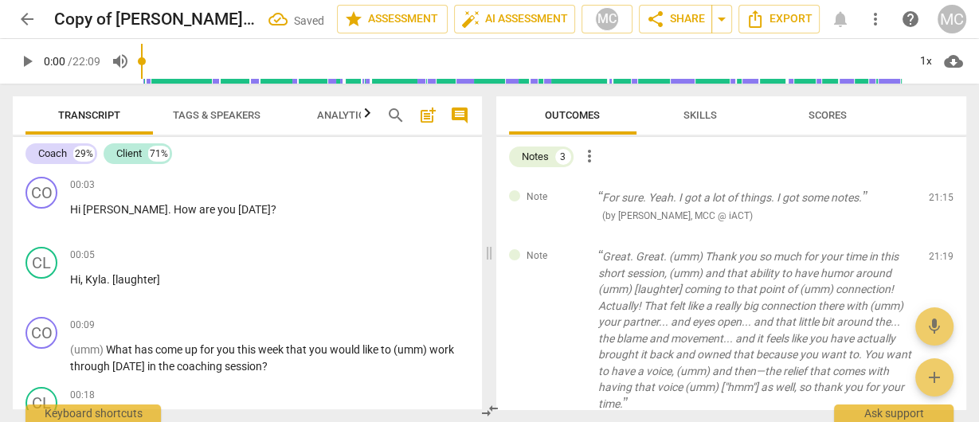
click at [938, 201] on span "delete" at bounding box center [942, 201] width 19 height 19
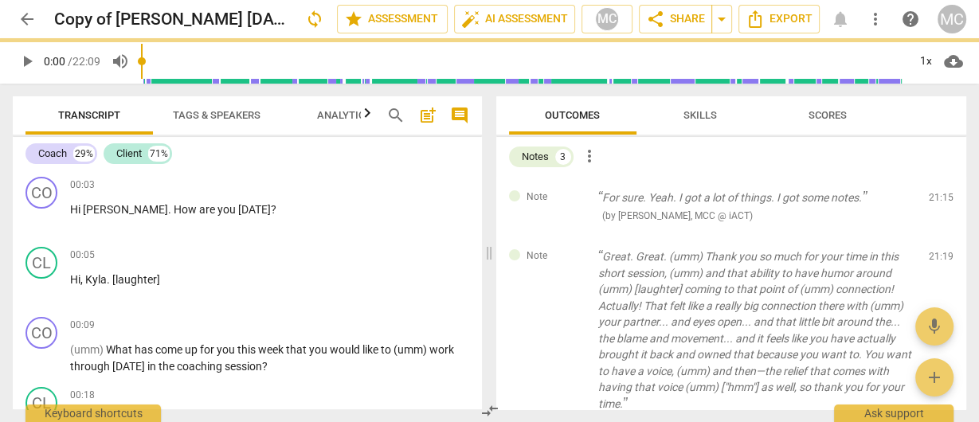
click at [938, 201] on span "delete" at bounding box center [942, 201] width 19 height 19
click at [938, 236] on div "Note Great. Great. (umm) Thank you so much for your time in this short session,…" at bounding box center [731, 339] width 471 height 206
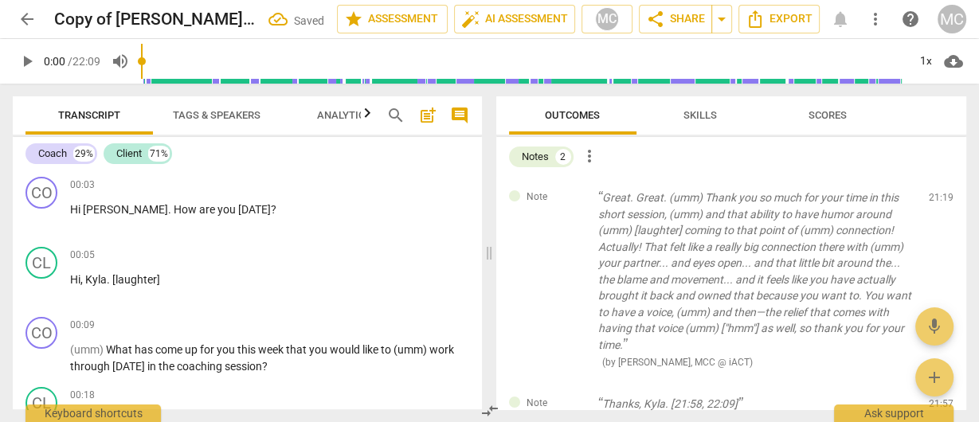
click at [938, 201] on span "delete" at bounding box center [942, 201] width 19 height 19
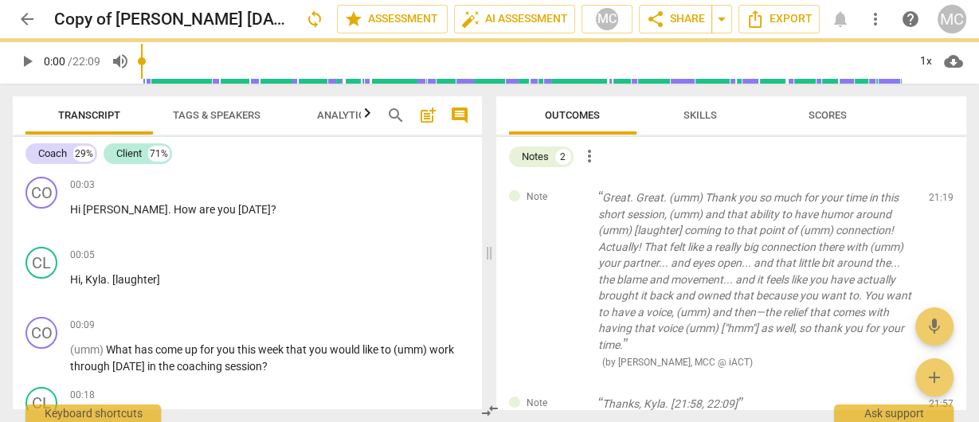
click at [938, 383] on div "Note Thanks, Kyla. [21:58, 22:09] ( by Matthew Cintron-Quinones, MCC @ iACT ) 2…" at bounding box center [731, 412] width 471 height 59
click at [938, 397] on span "delete" at bounding box center [942, 406] width 19 height 19
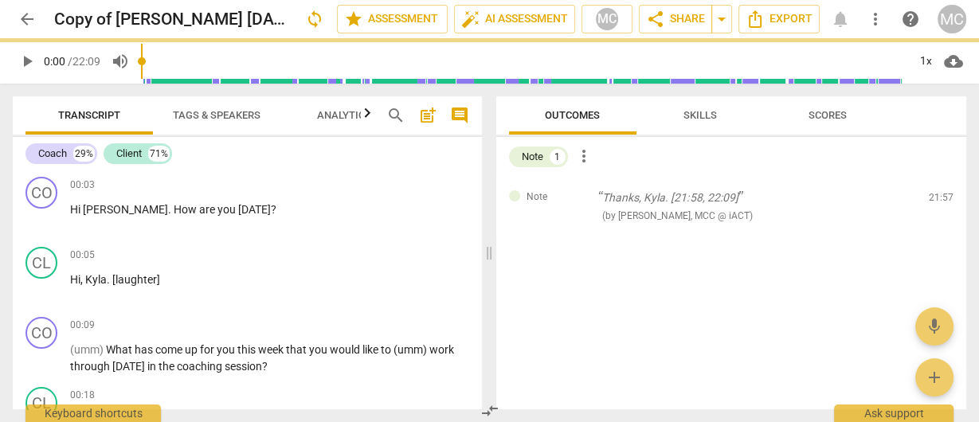
click at [938, 201] on span "delete" at bounding box center [942, 201] width 19 height 19
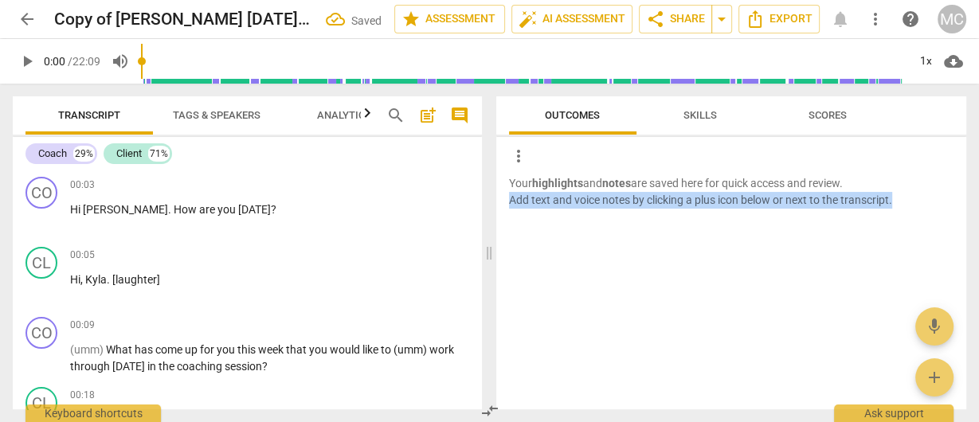
click at [938, 201] on p "Your highlights and notes are saved here for quick access and review. Add text …" at bounding box center [731, 191] width 445 height 33
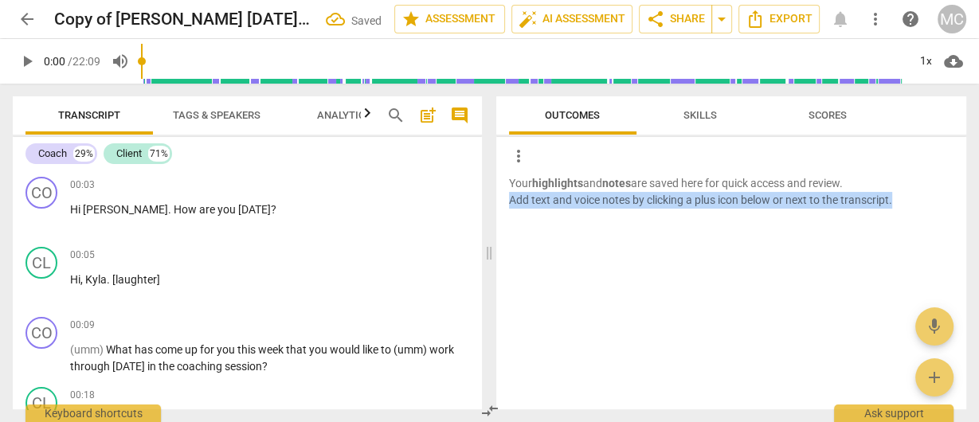
click at [938, 201] on p "Your highlights and notes are saved here for quick access and review. Add text …" at bounding box center [731, 191] width 445 height 33
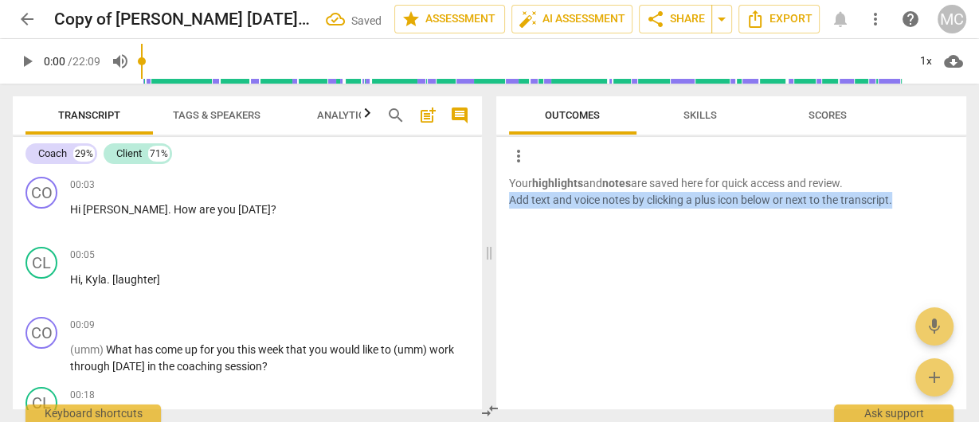
click at [938, 201] on p "Your highlights and notes are saved here for quick access and review. Add text …" at bounding box center [731, 191] width 445 height 33
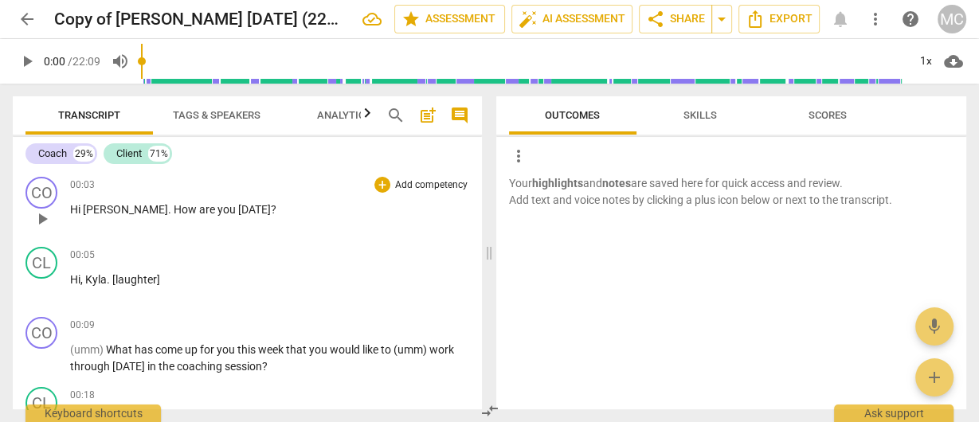
click at [83, 209] on span "[PERSON_NAME]" at bounding box center [125, 209] width 85 height 13
click at [791, 18] on span "Export" at bounding box center [779, 19] width 67 height 19
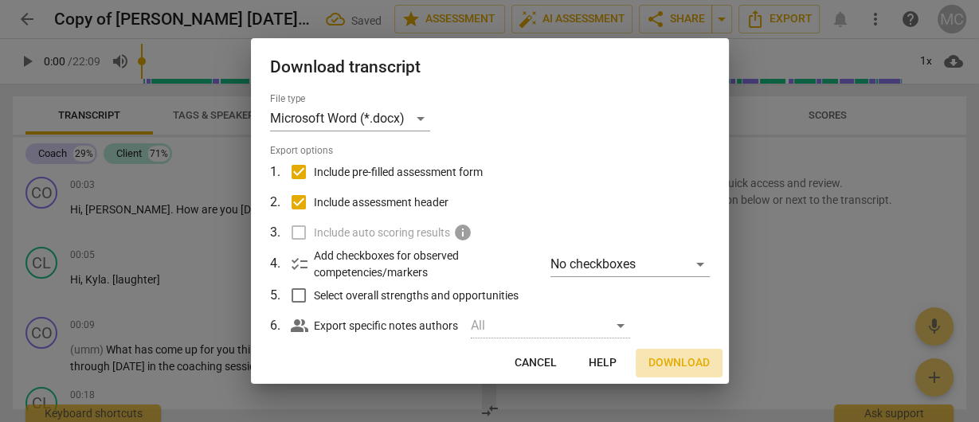
click at [695, 368] on span "Download" at bounding box center [678, 363] width 61 height 16
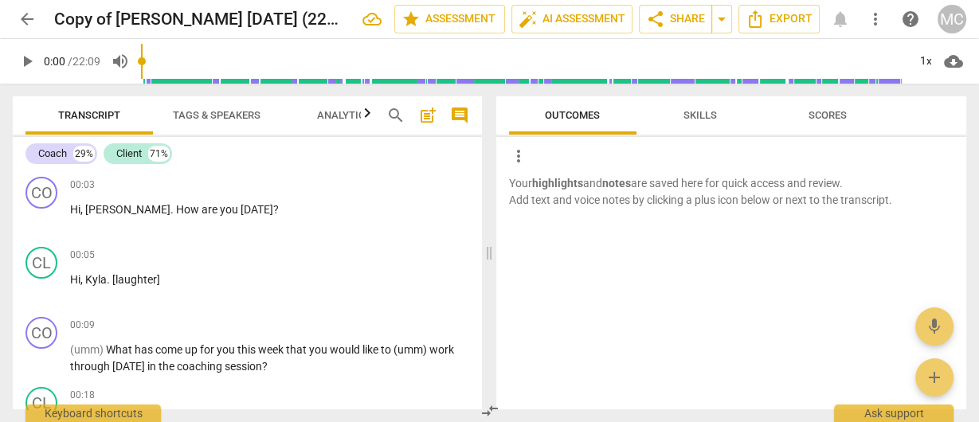
drag, startPoint x: 57, startPoint y: 146, endPoint x: 102, endPoint y: 118, distance: 53.3
click at [55, 150] on div "Coach" at bounding box center [52, 154] width 29 height 16
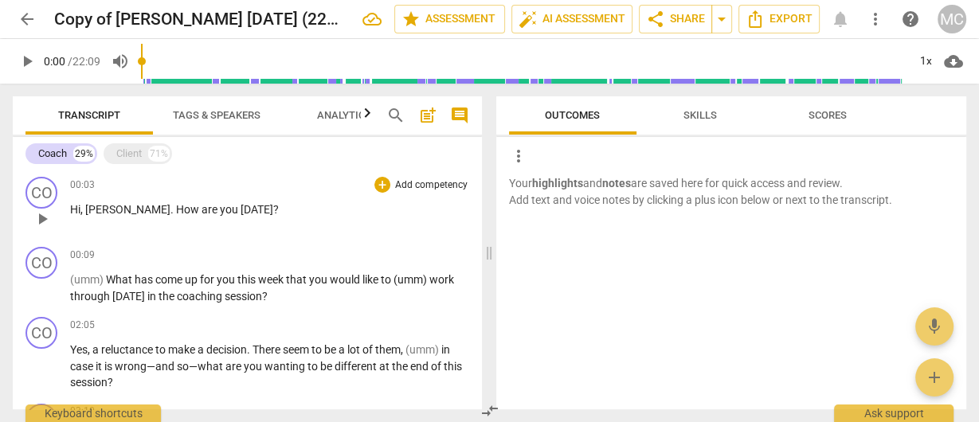
click at [159, 201] on div "00:03 + Add competency keyboard_arrow_right Hi , Susan . How are you today ?" at bounding box center [269, 205] width 399 height 57
click at [202, 208] on span "are" at bounding box center [211, 209] width 18 height 13
paste p
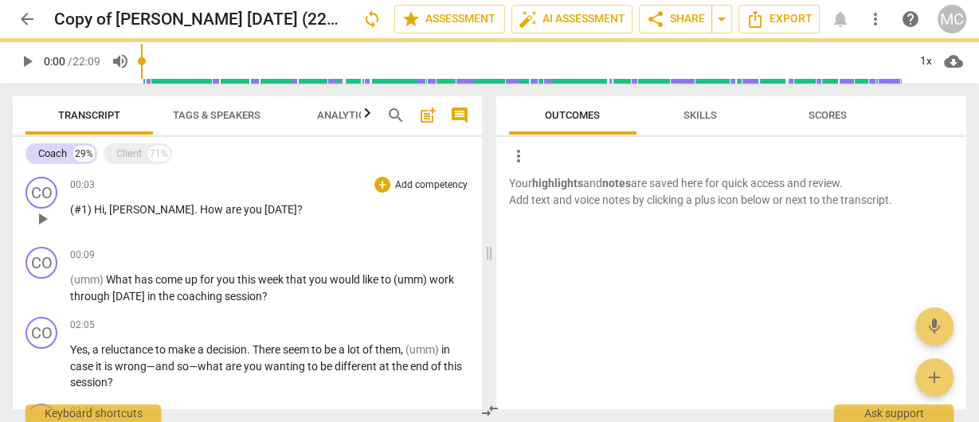
paste p
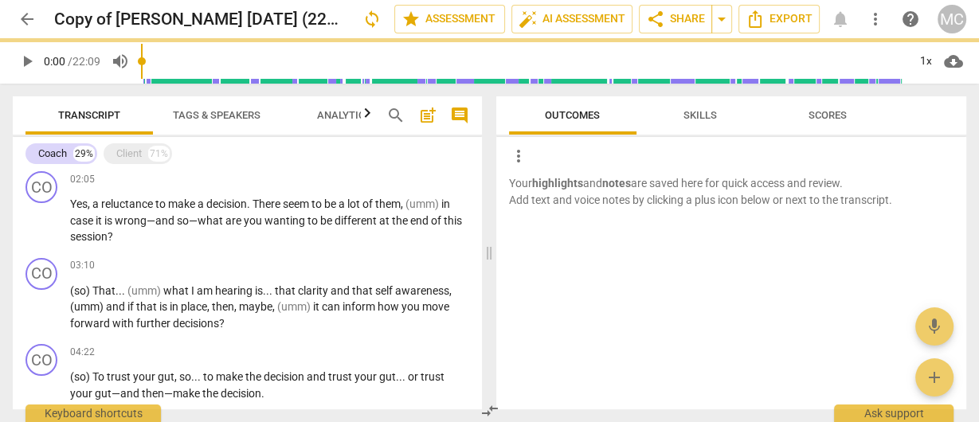
paste p
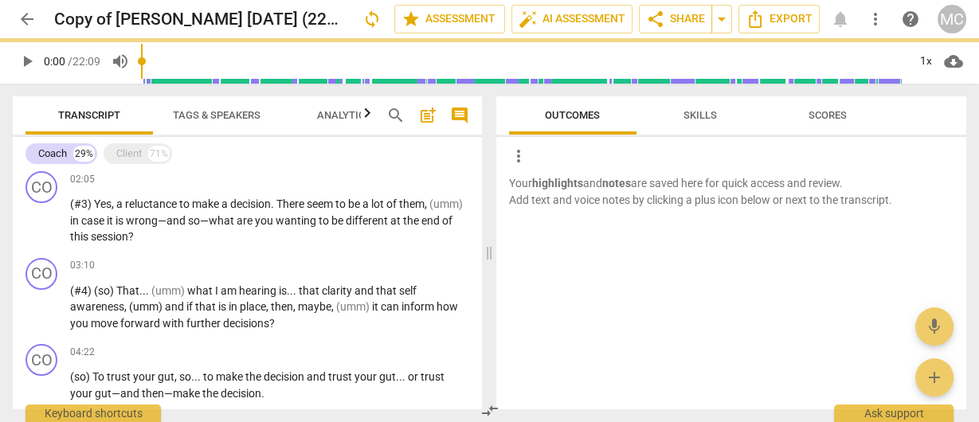
scroll to position [303, 0]
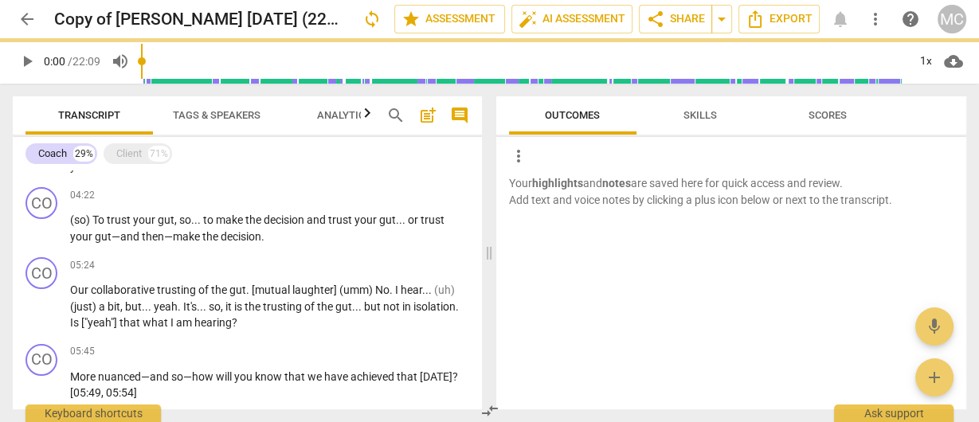
paste p
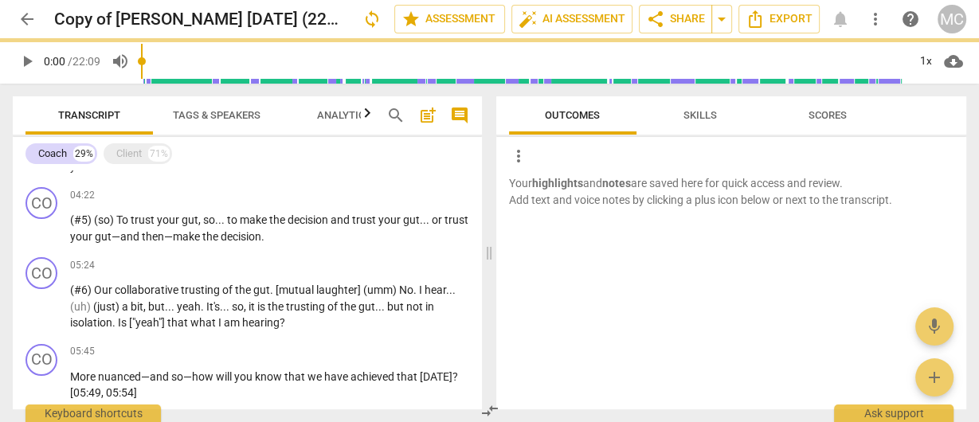
paste p
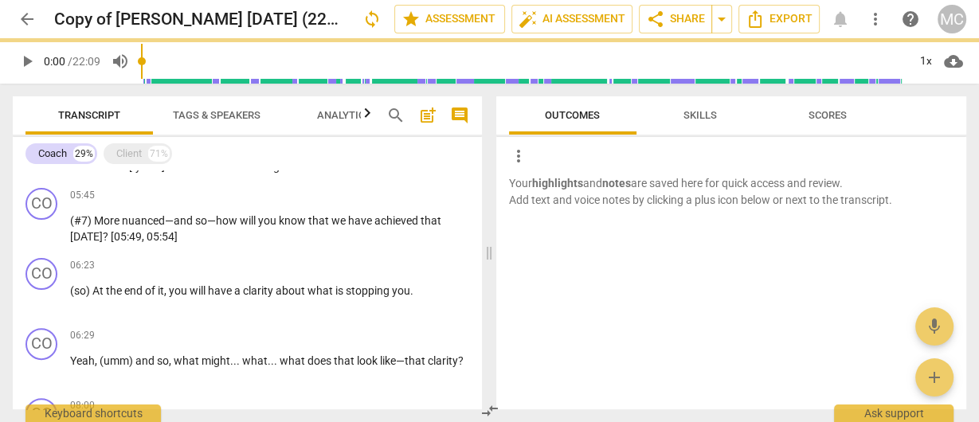
paste p
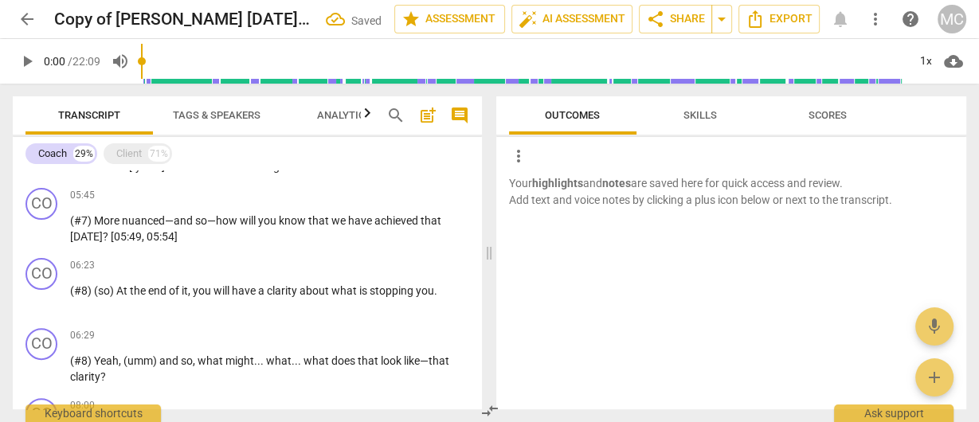
scroll to position [599, 0]
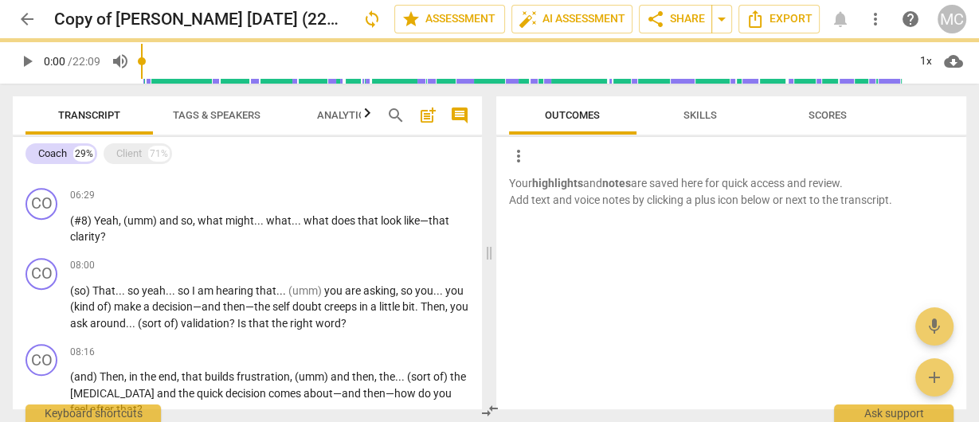
paste p
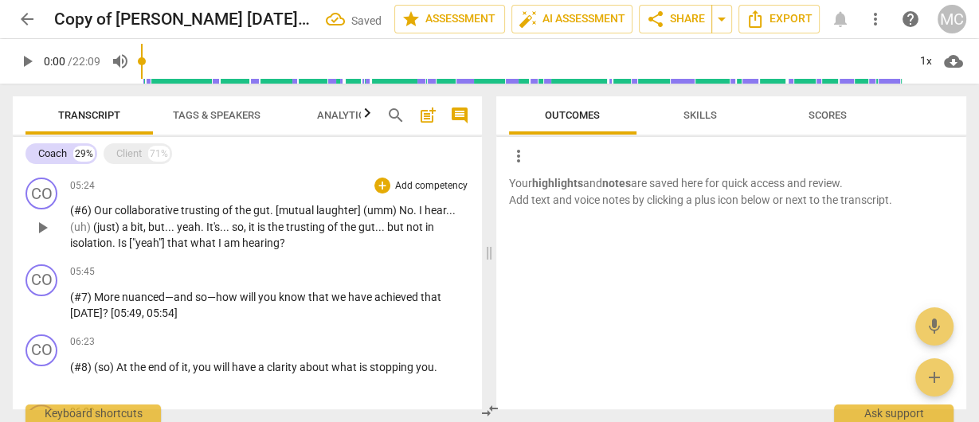
scroll to position [446, 0]
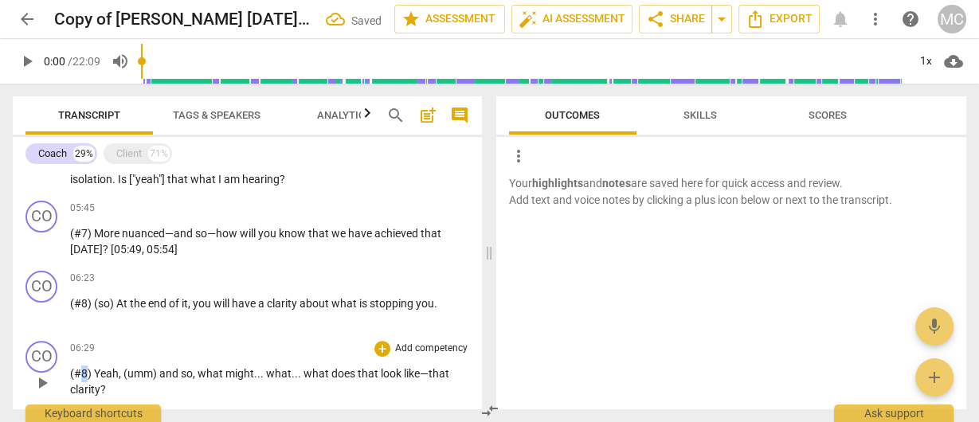
click at [83, 371] on span "(#8)" at bounding box center [82, 373] width 24 height 13
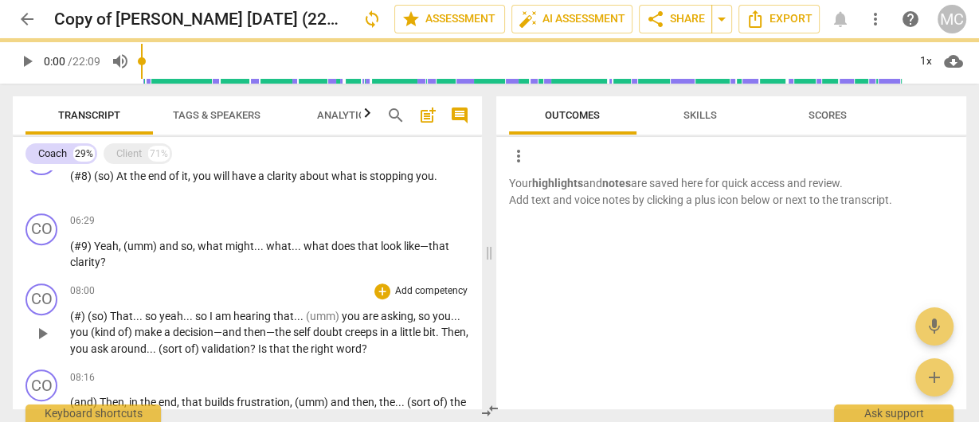
click at [80, 322] on span "(#)" at bounding box center [79, 316] width 18 height 13
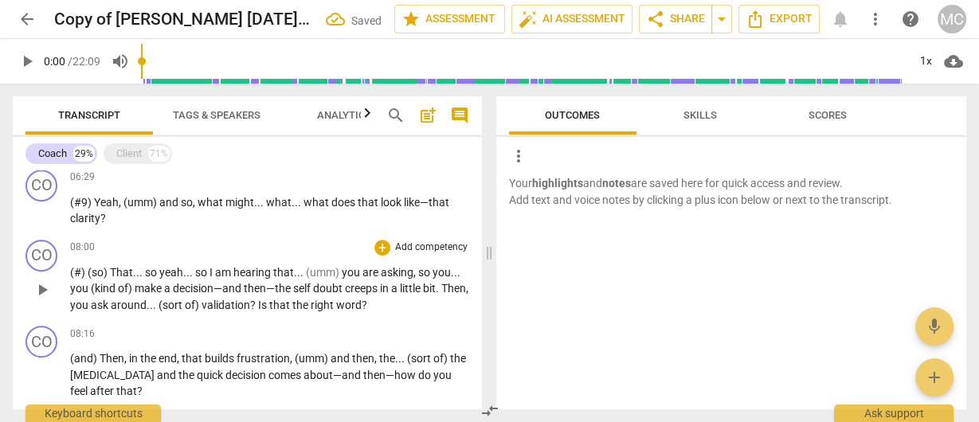
scroll to position [637, 0]
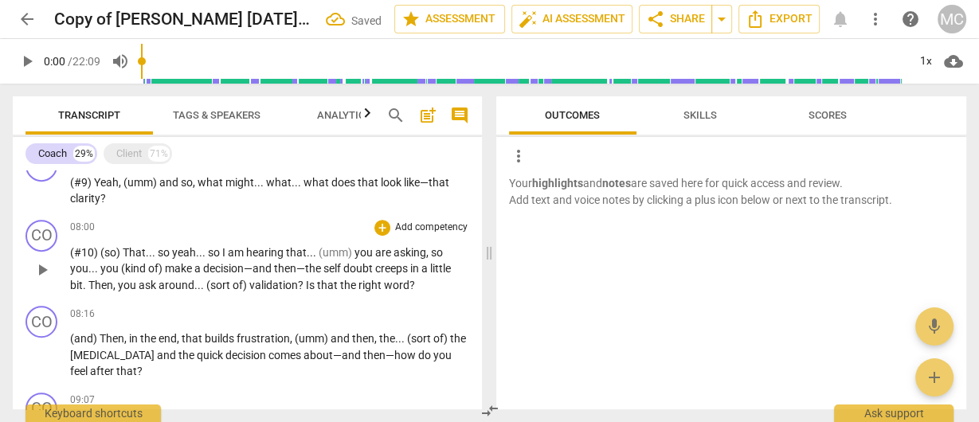
paste p
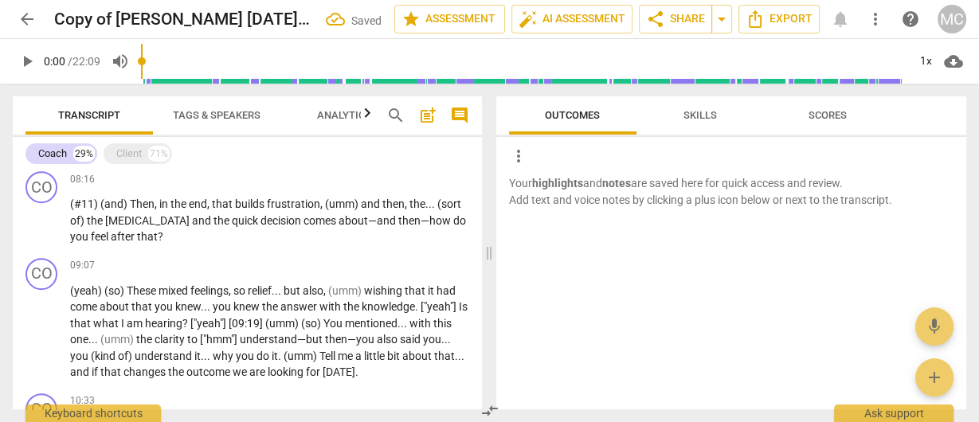
paste p
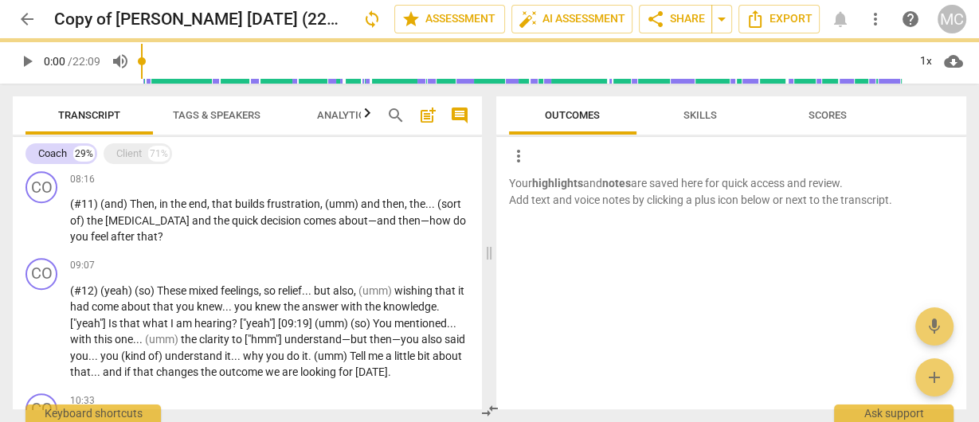
scroll to position [907, 0]
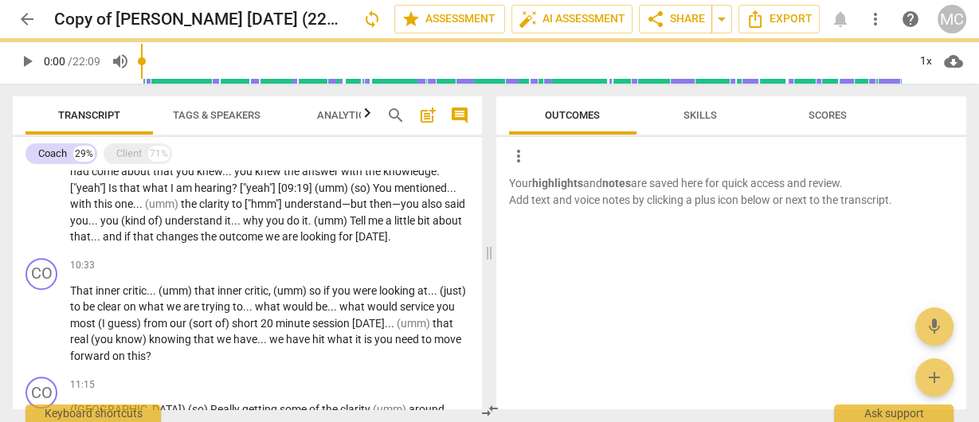
paste p
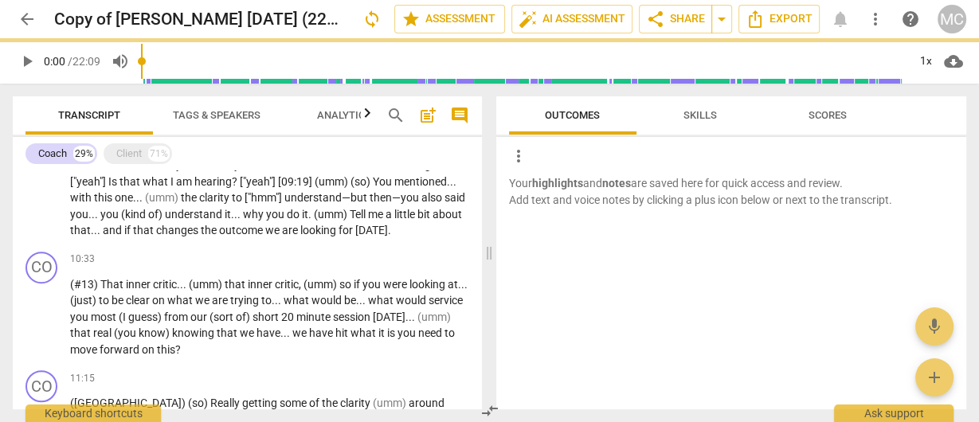
paste p
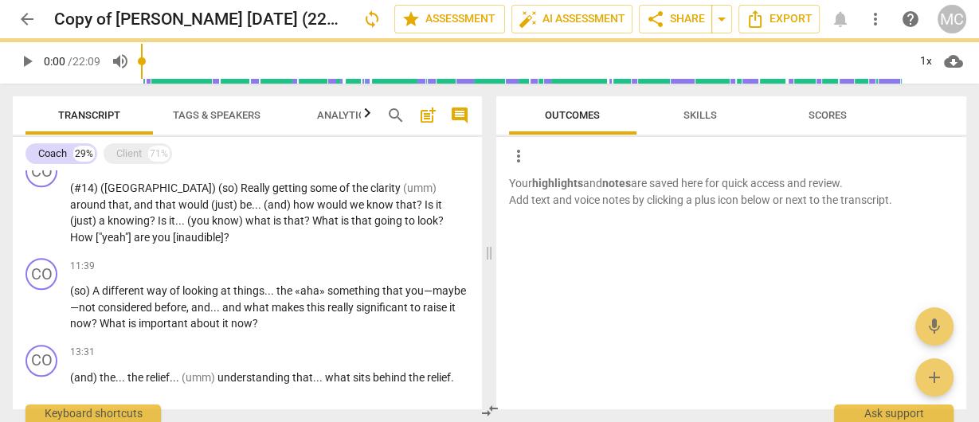
paste p
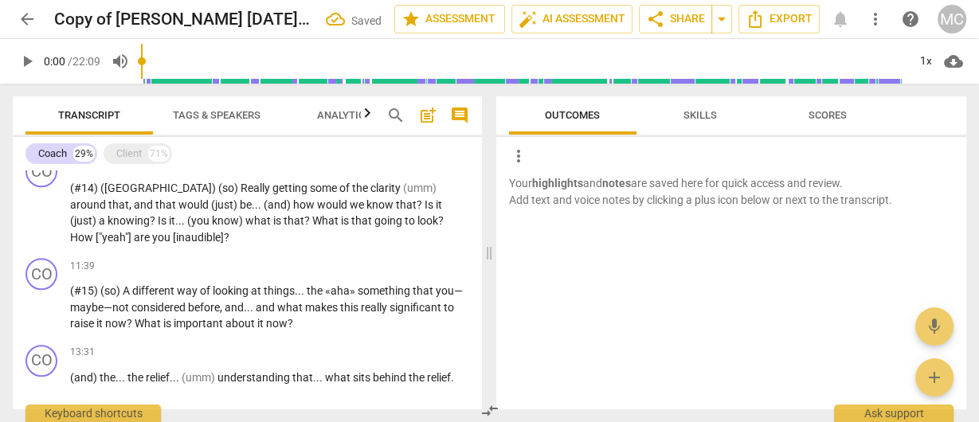
paste p
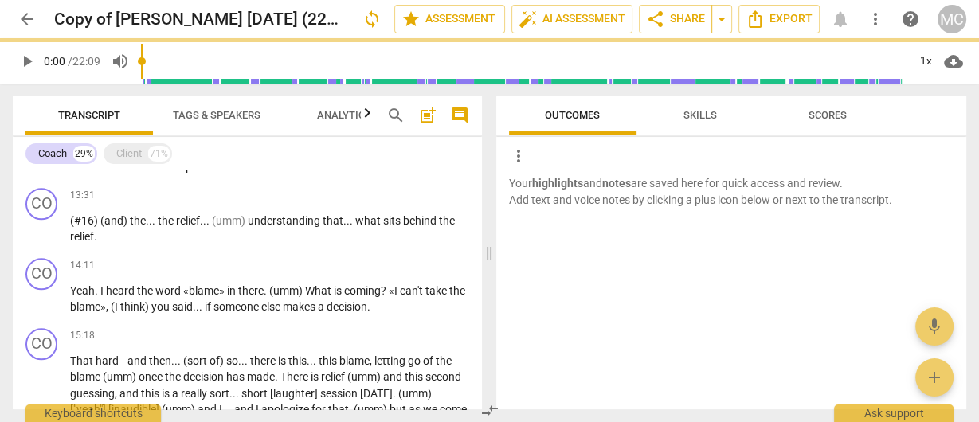
paste p
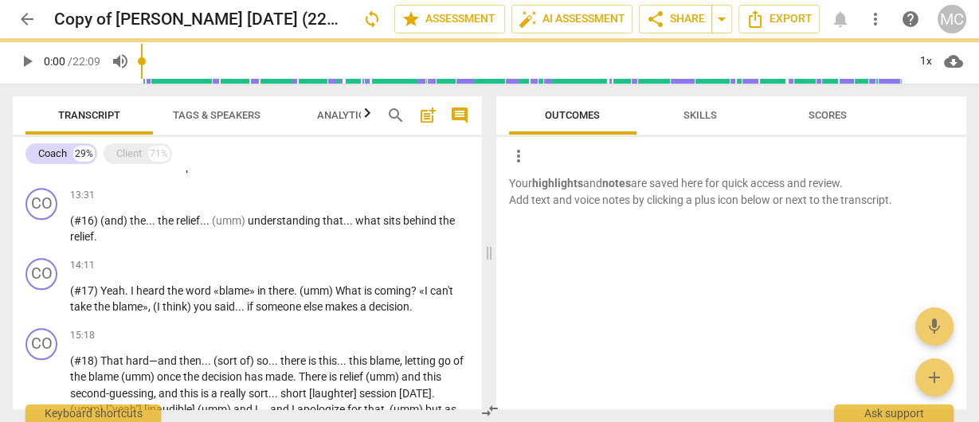
scroll to position [1540, 0]
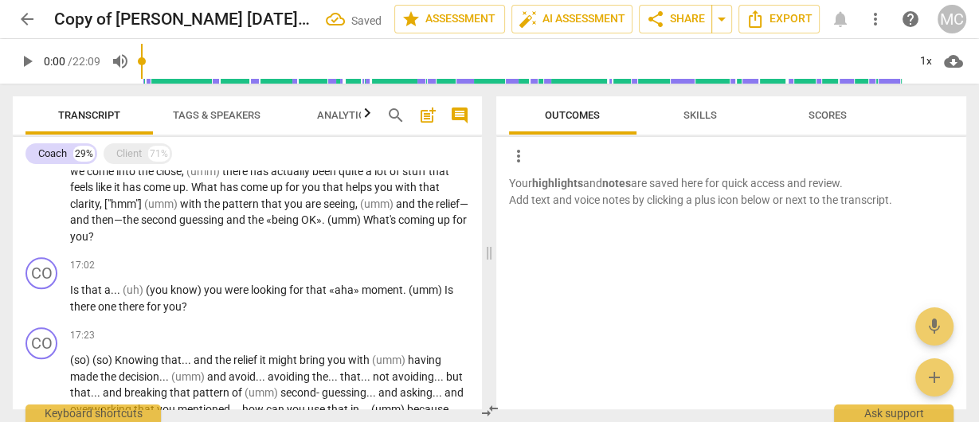
paste p
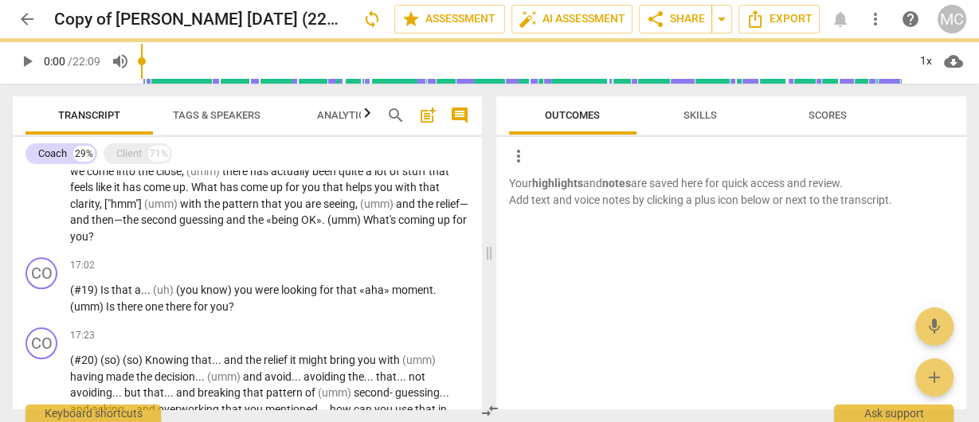
scroll to position [1746, 0]
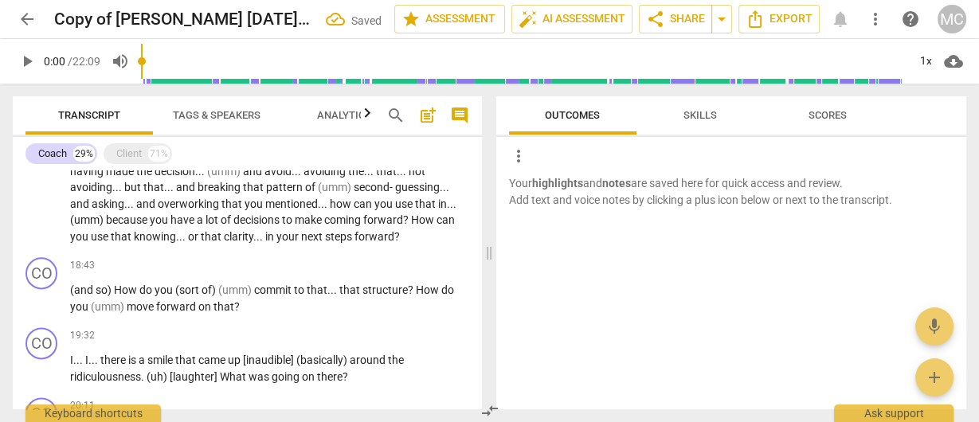
paste p
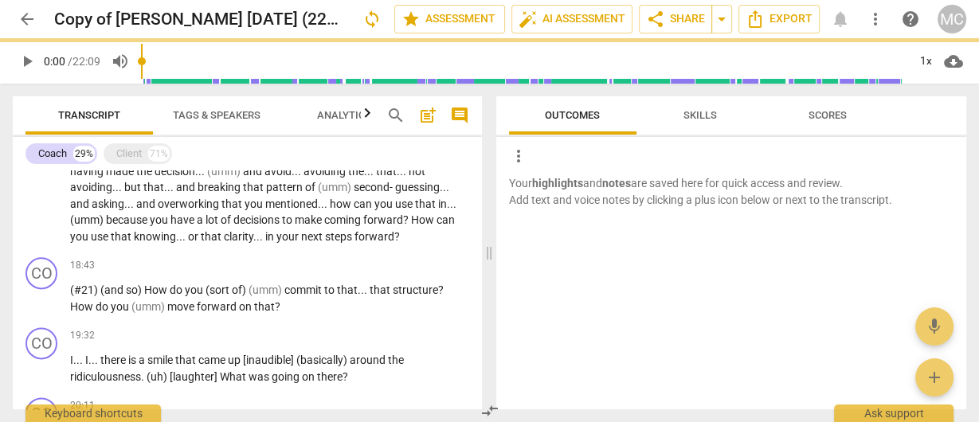
paste p
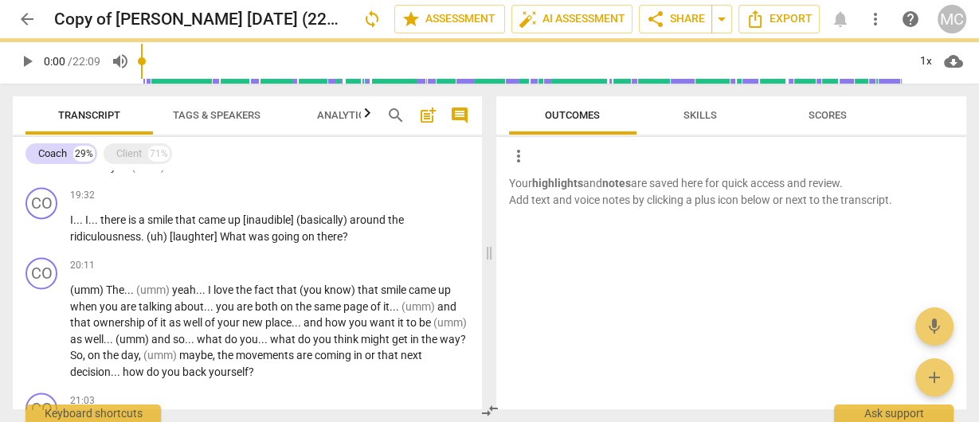
paste p
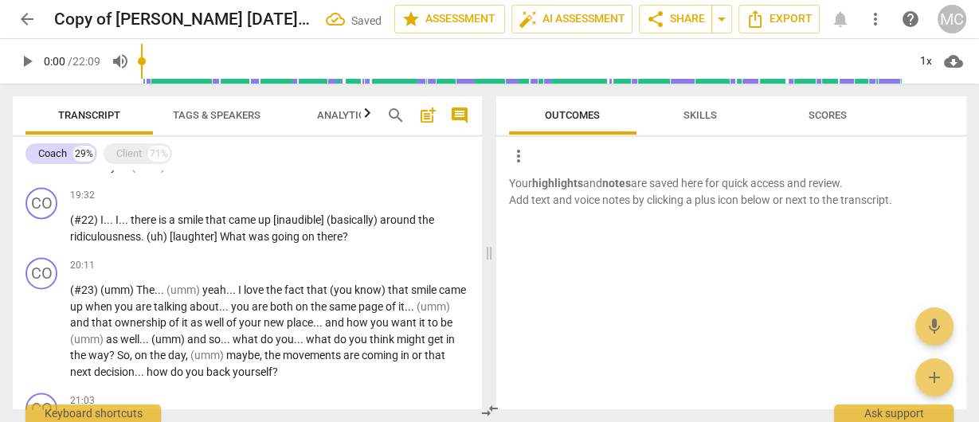
scroll to position [2021, 0]
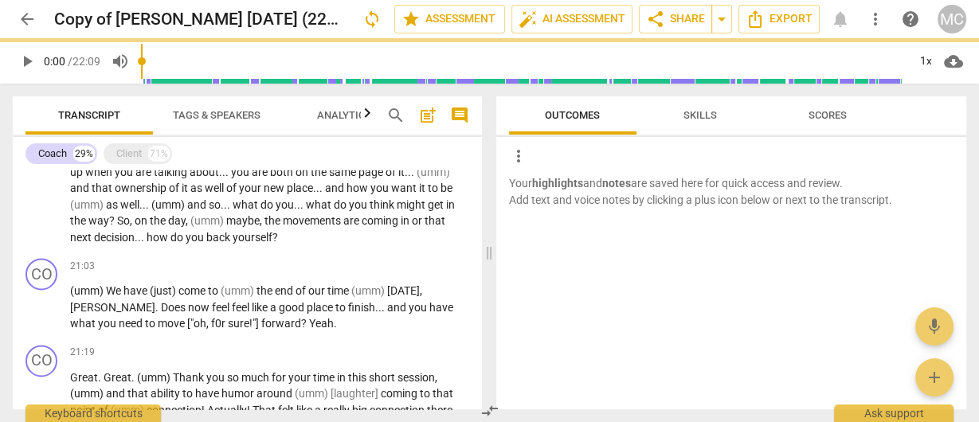
paste p
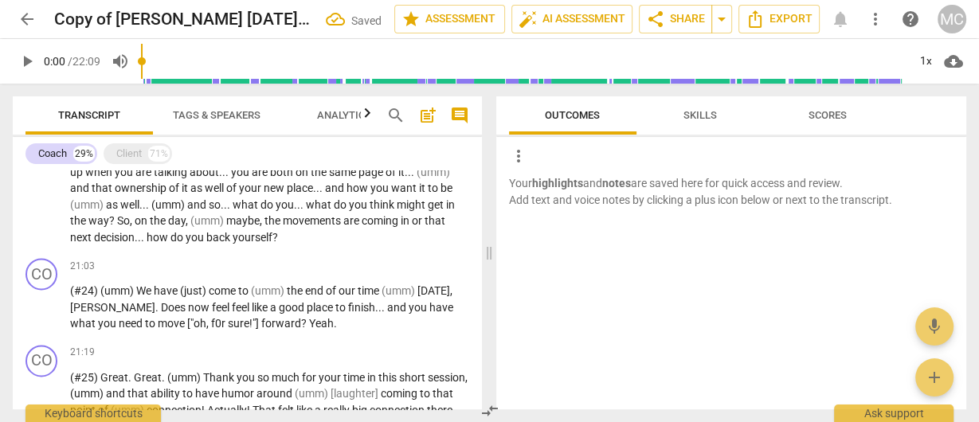
scroll to position [2175, 0]
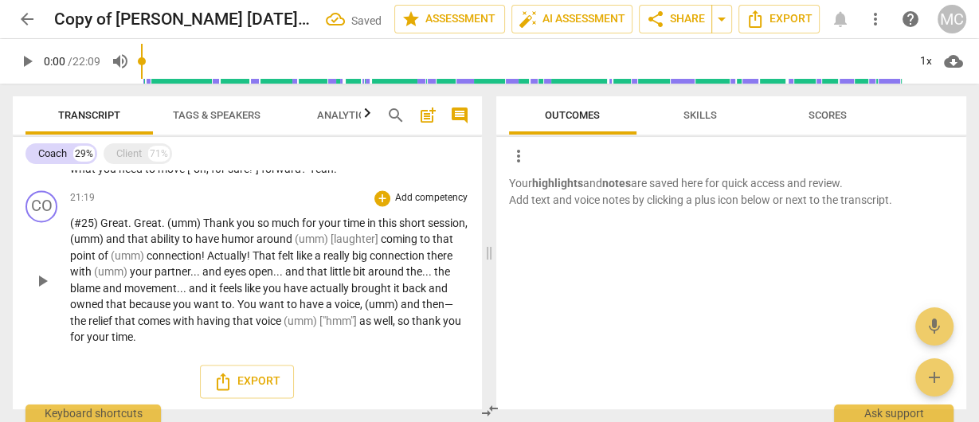
click at [127, 235] on span "and" at bounding box center [117, 239] width 22 height 13
click at [124, 160] on div "Client" at bounding box center [128, 154] width 25 height 16
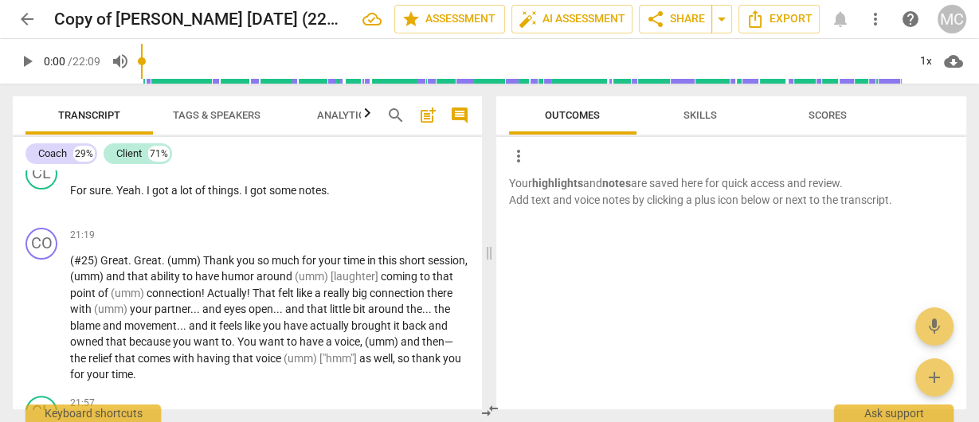
scroll to position [0, 0]
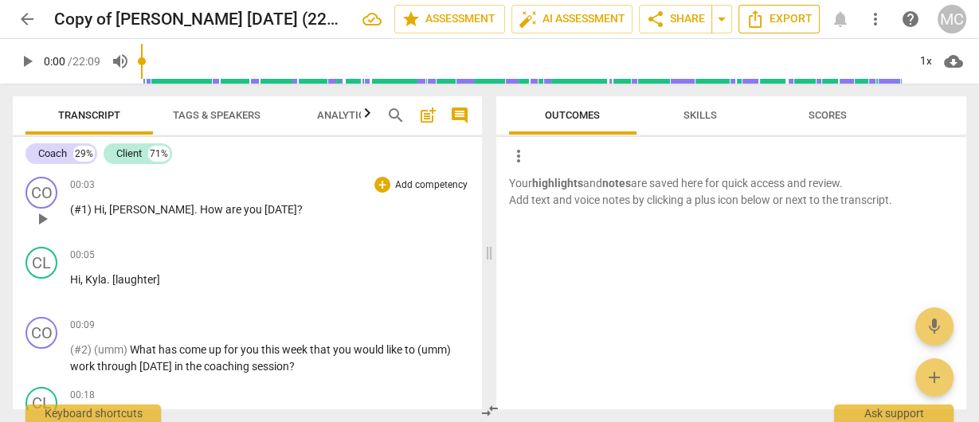
click at [798, 20] on span "Export" at bounding box center [779, 19] width 67 height 19
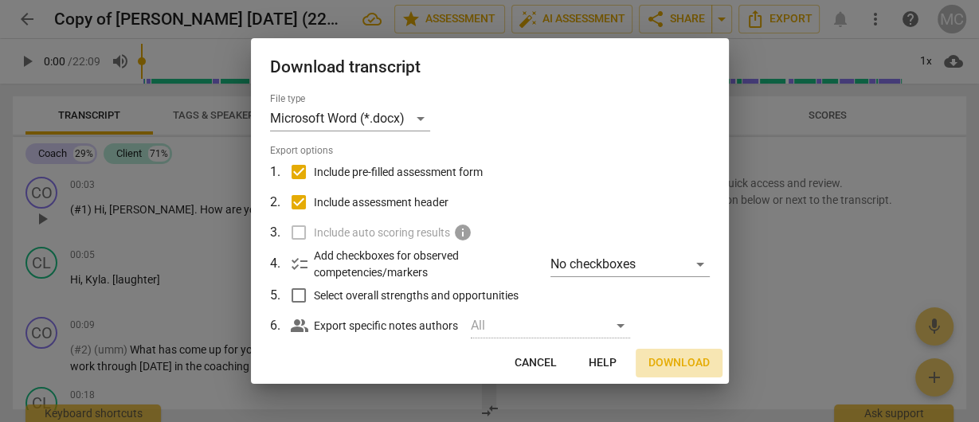
click at [691, 362] on span "Download" at bounding box center [678, 363] width 61 height 16
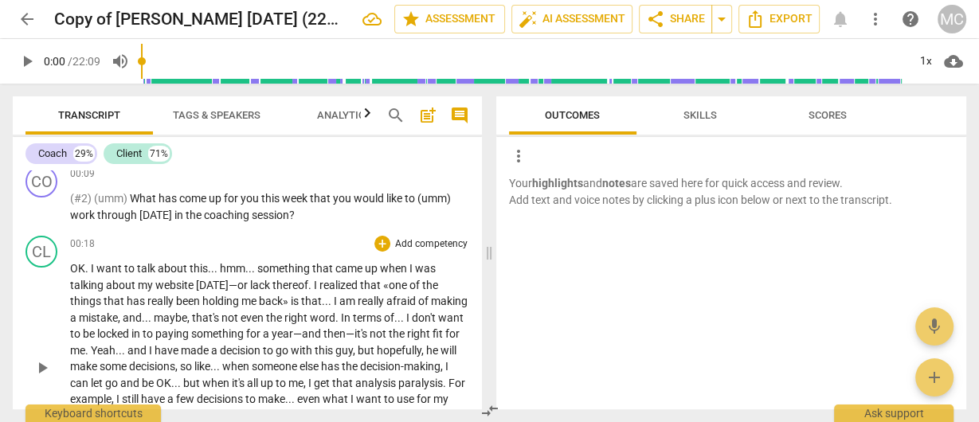
scroll to position [382, 0]
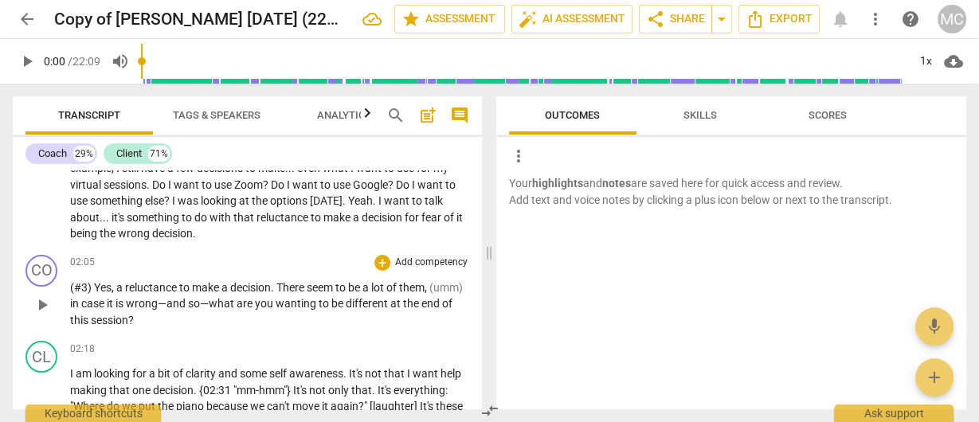
click at [126, 303] on span "is" at bounding box center [120, 303] width 10 height 13
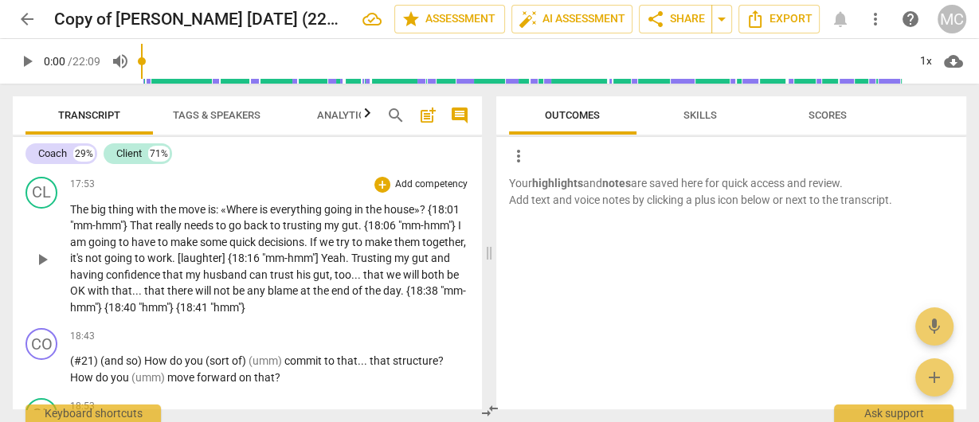
click at [321, 264] on span ""mm-hmm"]" at bounding box center [291, 258] width 59 height 13
click at [229, 249] on span "some" at bounding box center [214, 242] width 29 height 13
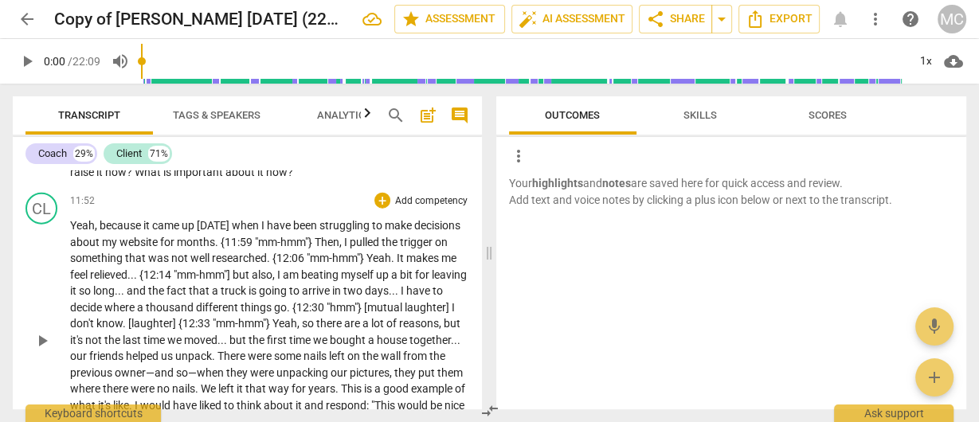
click at [233, 281] on span ""mm-hmm"]" at bounding box center [203, 274] width 59 height 13
click at [215, 249] on span "months" at bounding box center [196, 242] width 38 height 13
click at [757, 26] on icon "Export" at bounding box center [755, 19] width 13 height 18
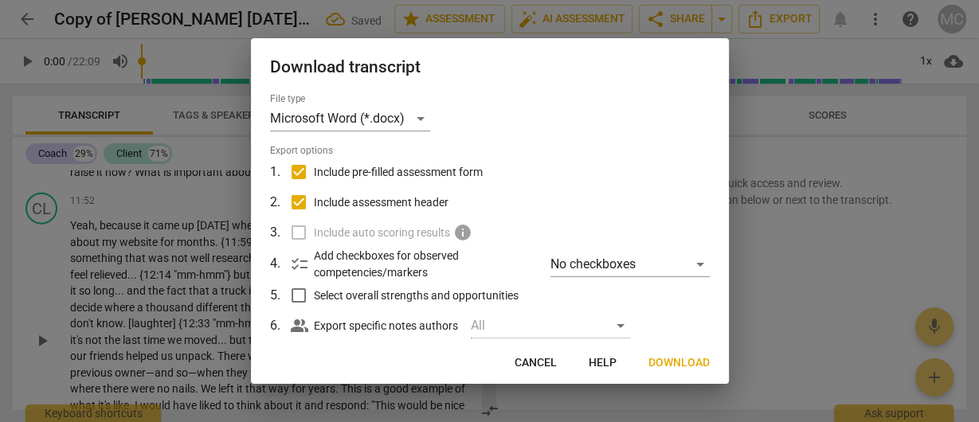
click at [676, 370] on span "Download" at bounding box center [678, 363] width 61 height 16
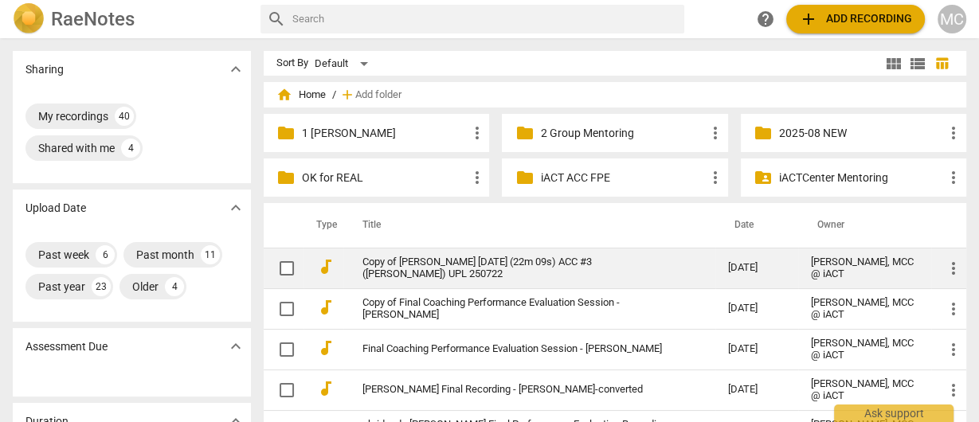
click at [434, 249] on td "Copy of [PERSON_NAME] [DATE] (22m 09s) ACC #3 ([PERSON_NAME]) UPL 250722" at bounding box center [528, 268] width 371 height 41
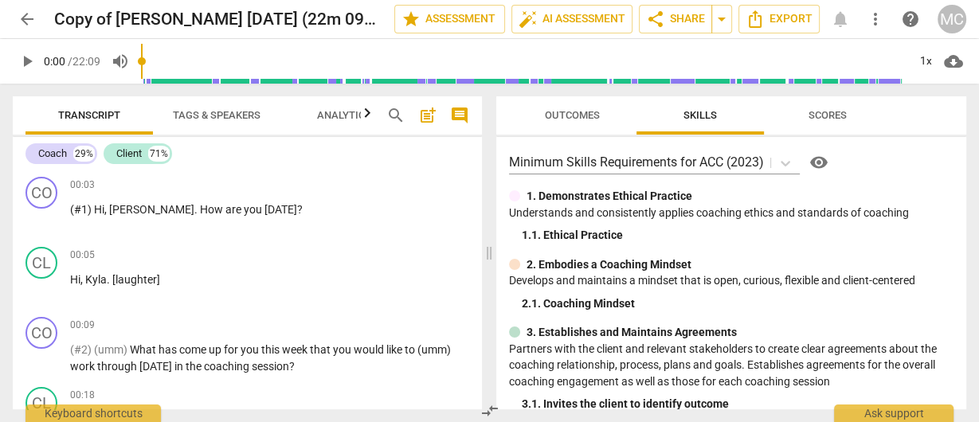
scroll to position [5233, 0]
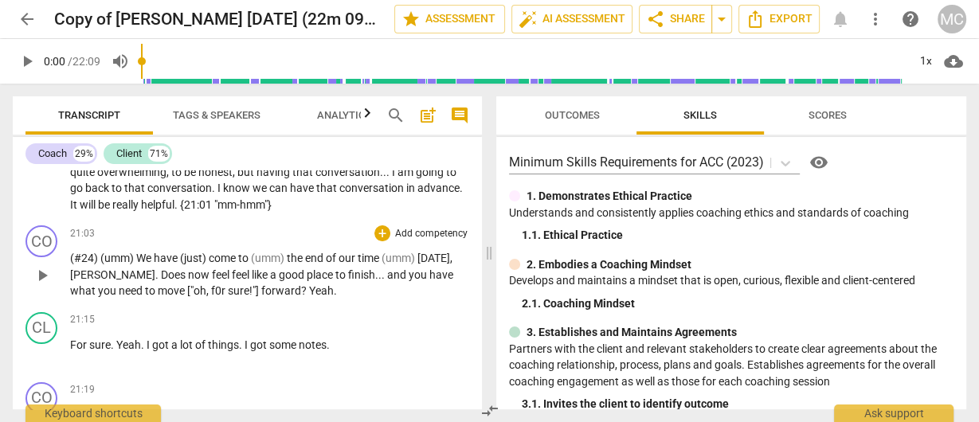
click at [161, 281] on span "Does" at bounding box center [174, 274] width 27 height 13
click at [232, 281] on span "feel" at bounding box center [242, 274] width 20 height 13
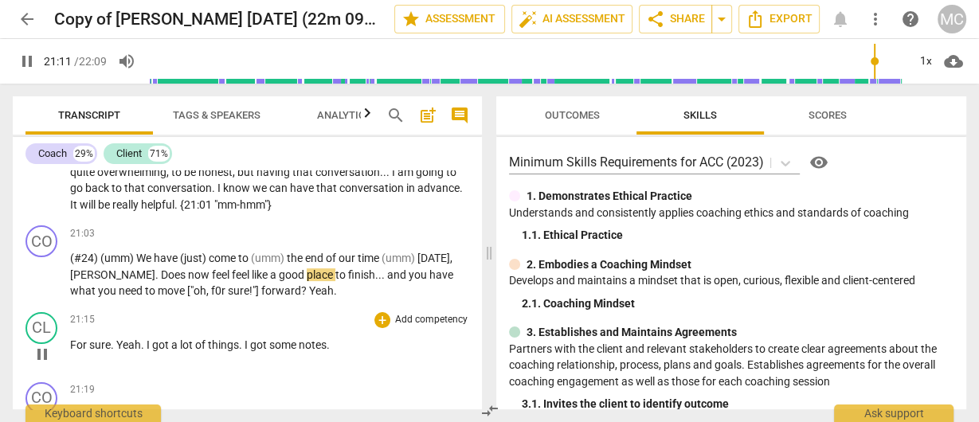
type input "1271"
type input "1273"
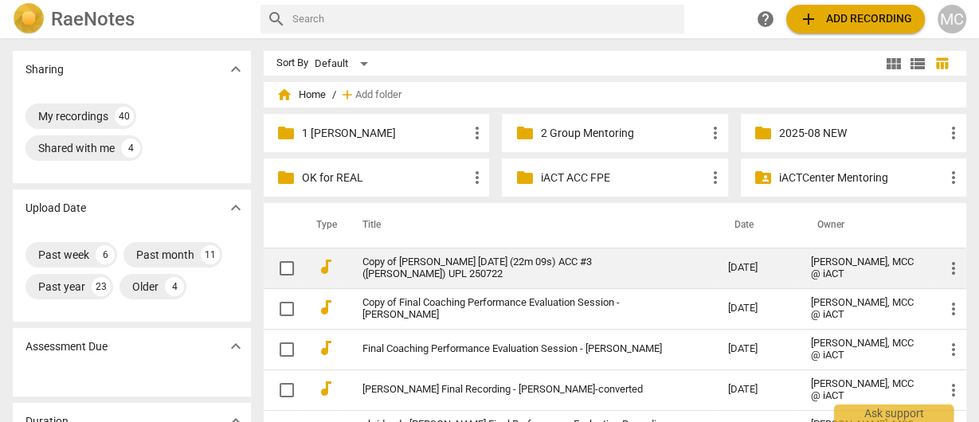
click at [393, 280] on link "Copy of [PERSON_NAME] [DATE] (22m 09s) ACC #3 ([PERSON_NAME]) UPL 250722" at bounding box center [515, 268] width 307 height 24
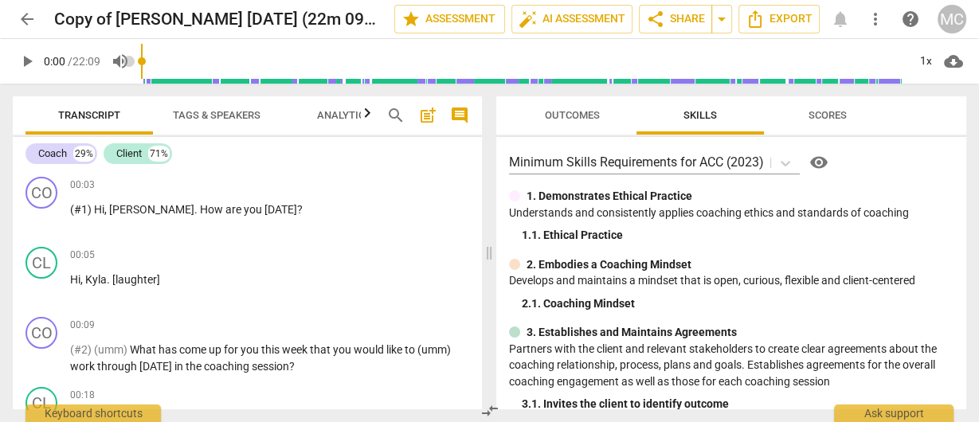
scroll to position [5266, 0]
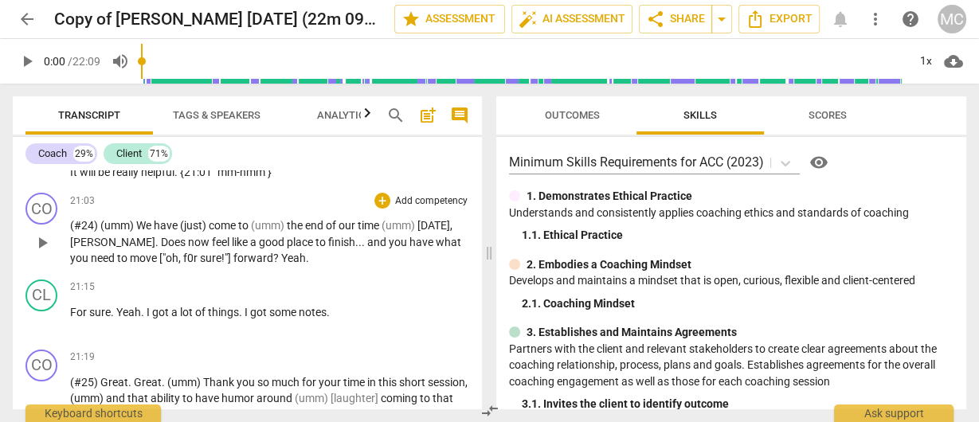
click at [183, 264] on span "f0r" at bounding box center [191, 258] width 17 height 13
